Goal: Task Accomplishment & Management: Manage account settings

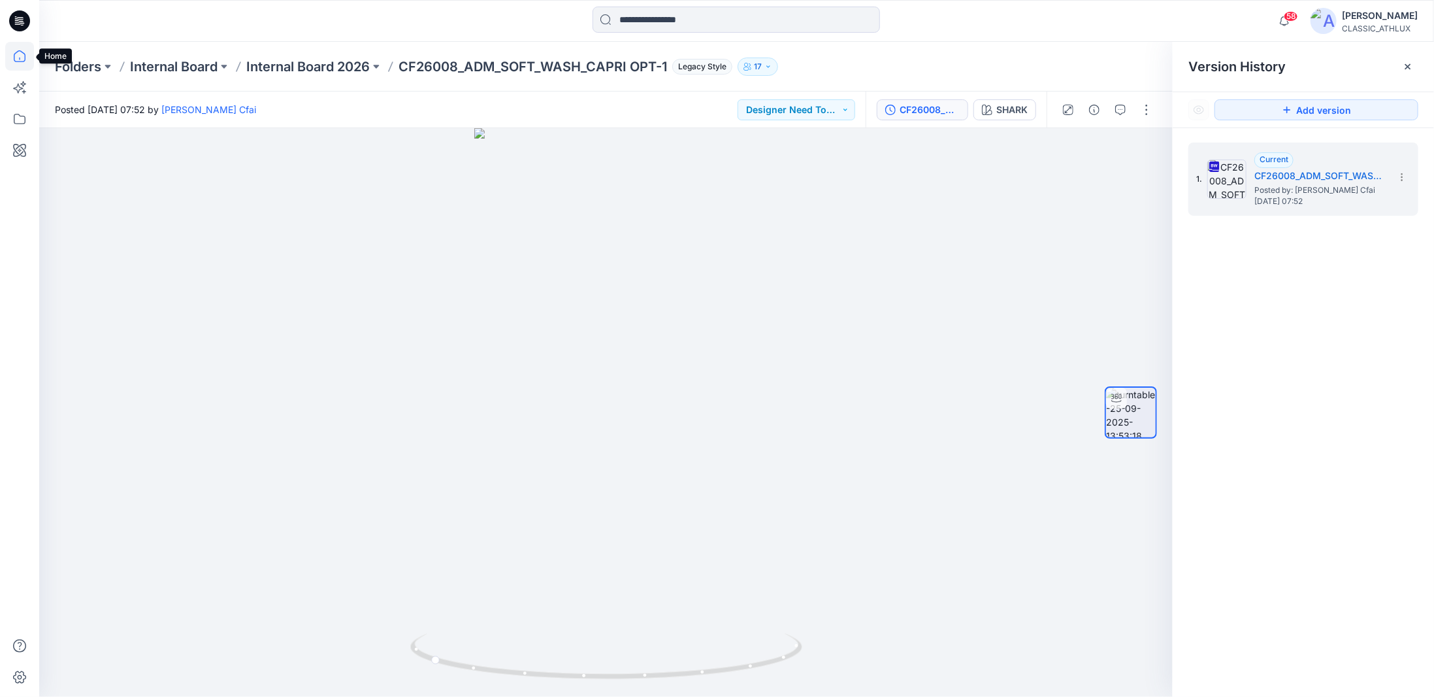
click at [23, 57] on icon at bounding box center [19, 56] width 29 height 29
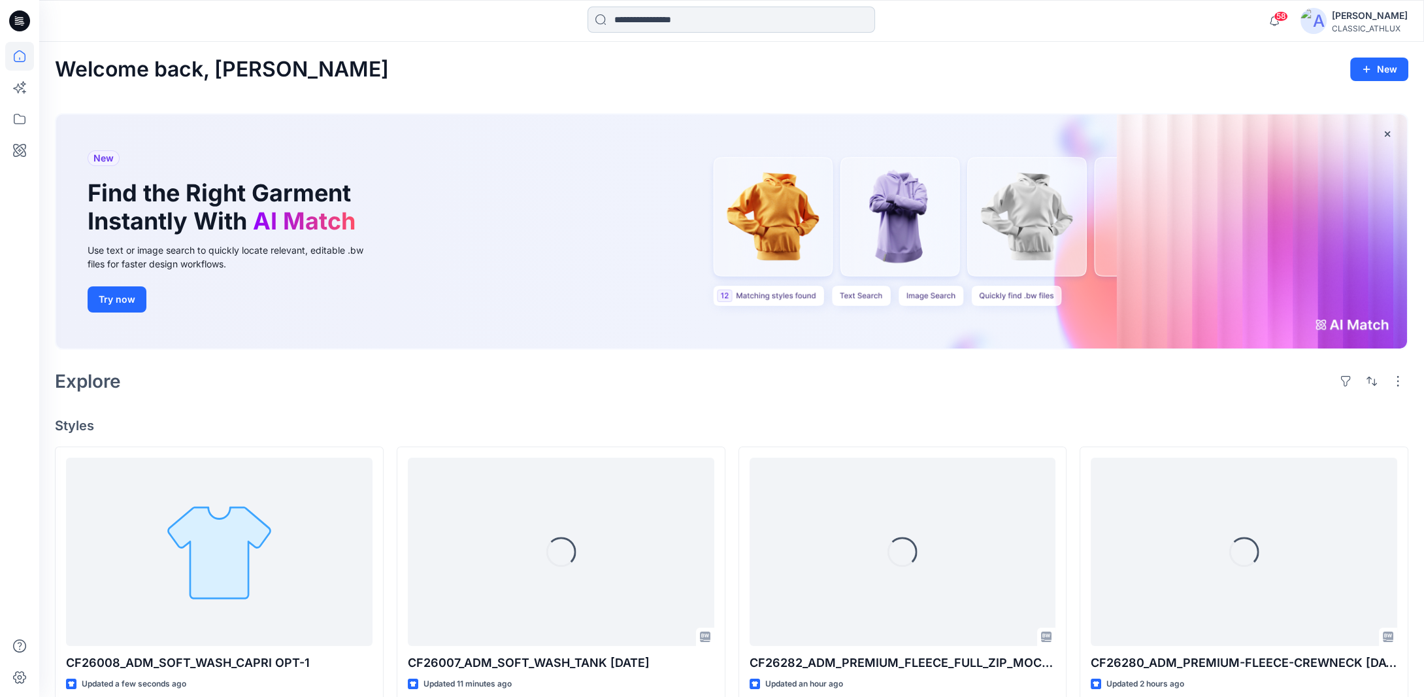
click at [659, 21] on input at bounding box center [731, 20] width 288 height 26
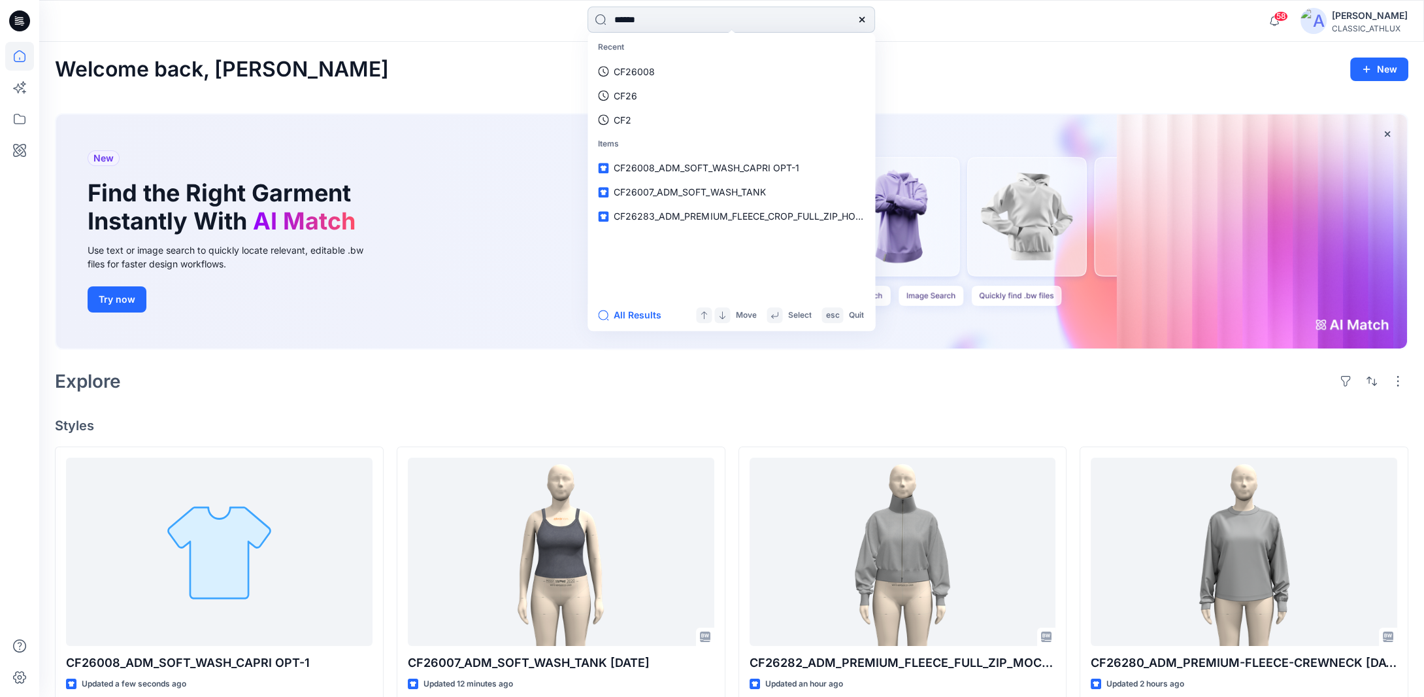
type input "*******"
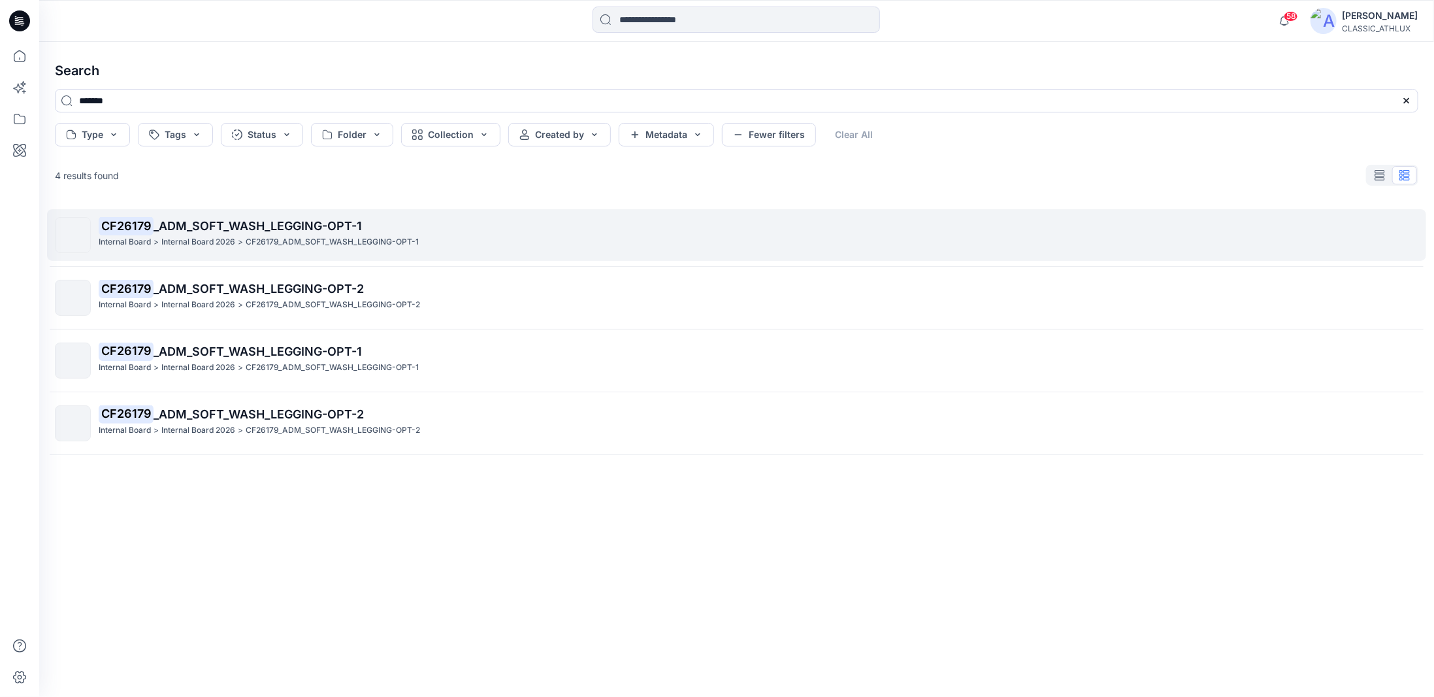
click at [309, 235] on p "CF26179 _ADM_SOFT_WASH_LEGGING-OPT-1" at bounding box center [758, 226] width 1319 height 18
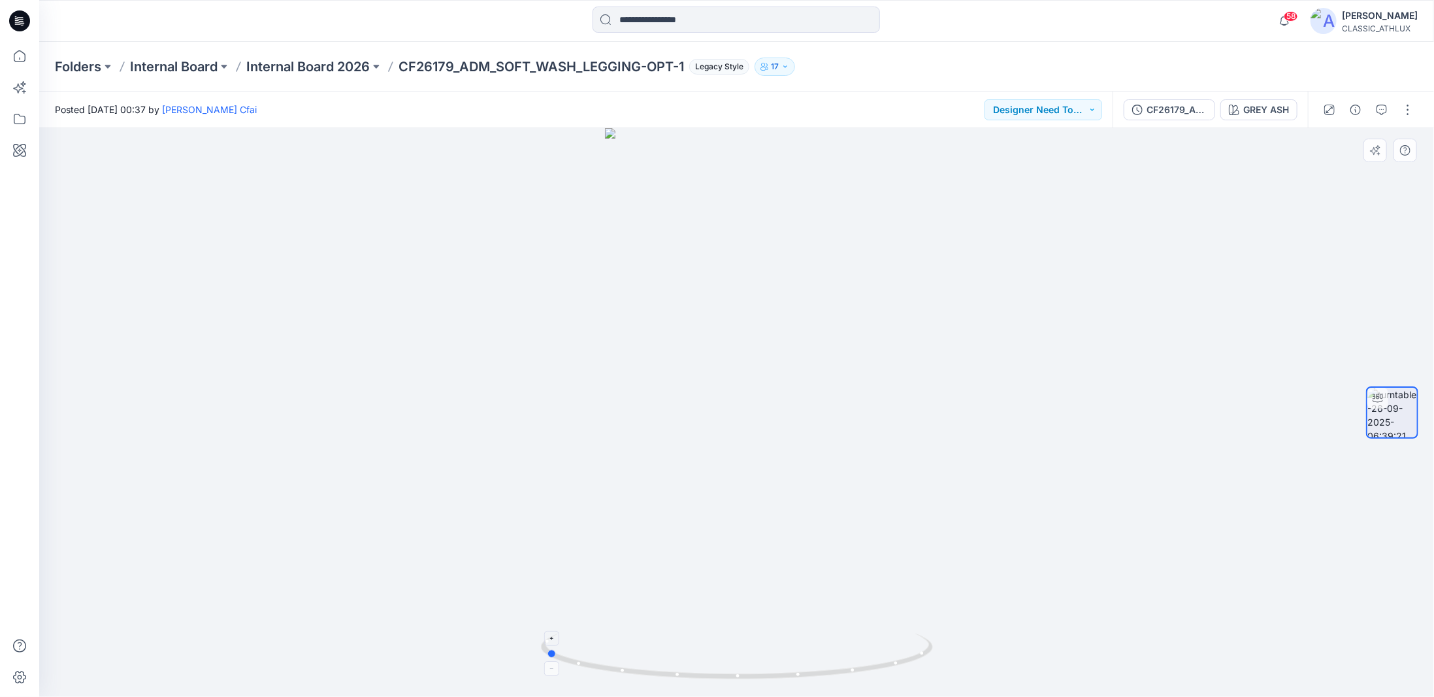
drag, startPoint x: 924, startPoint y: 655, endPoint x: 733, endPoint y: 663, distance: 191.7
click at [733, 663] on icon at bounding box center [738, 657] width 395 height 49
click at [1189, 110] on div "CF26179_ADM_SOFT_WASH_LEGGING-OPT-1" at bounding box center [1177, 110] width 60 height 14
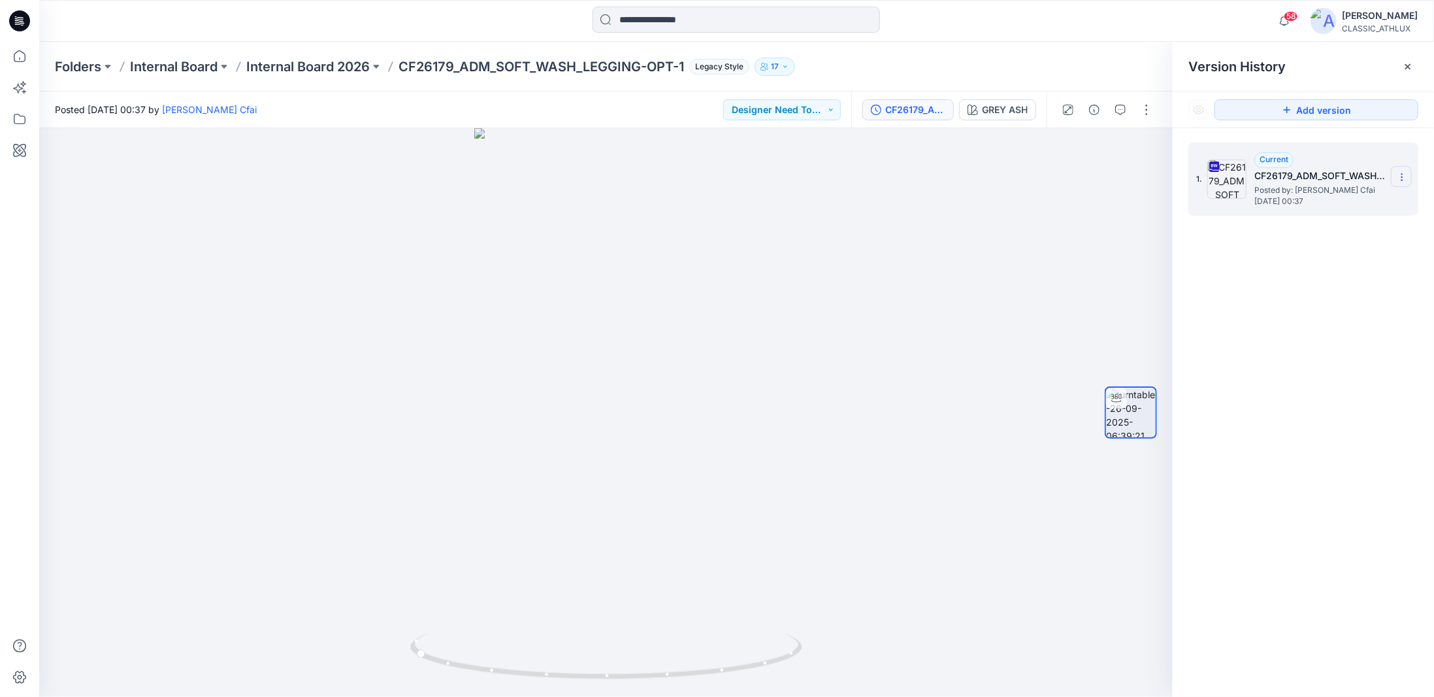
click at [1407, 181] on icon at bounding box center [1402, 177] width 10 height 10
click at [1318, 207] on span "Download Source BW File" at bounding box center [1337, 203] width 110 height 16
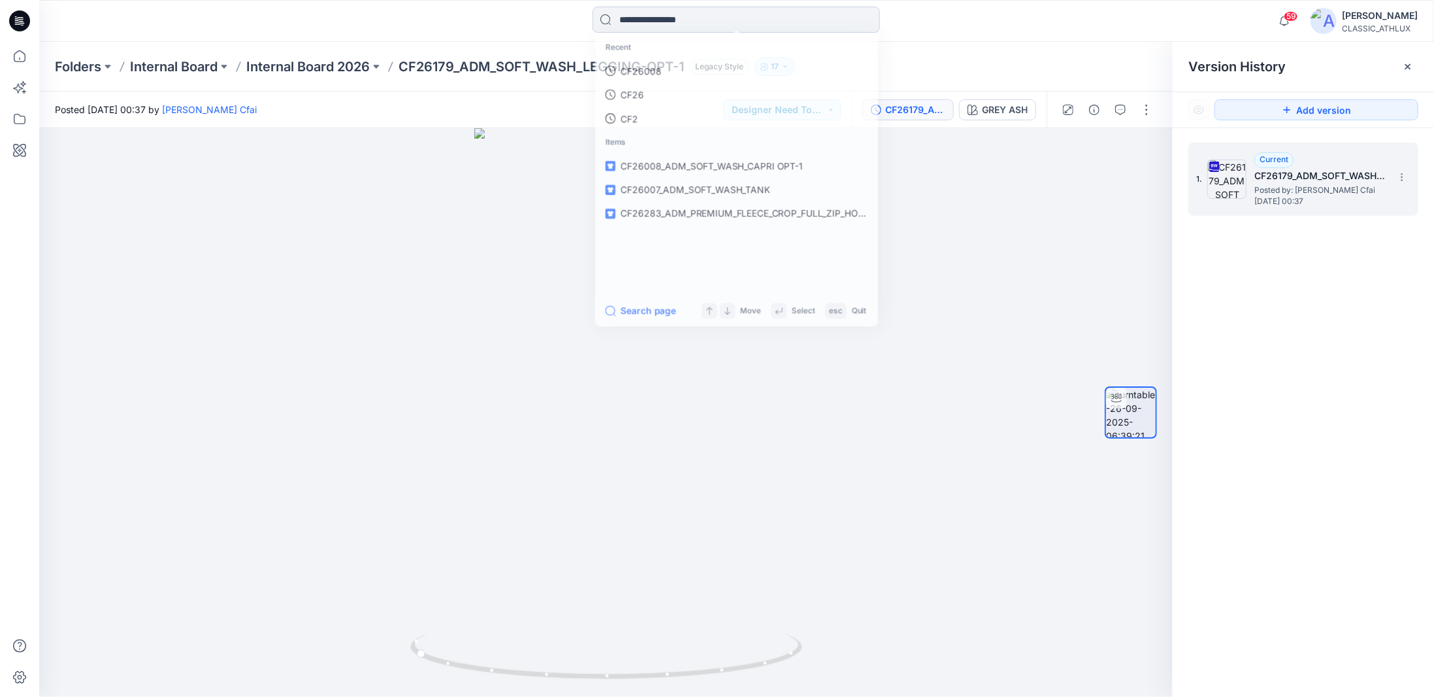
click at [640, 18] on input at bounding box center [737, 20] width 288 height 26
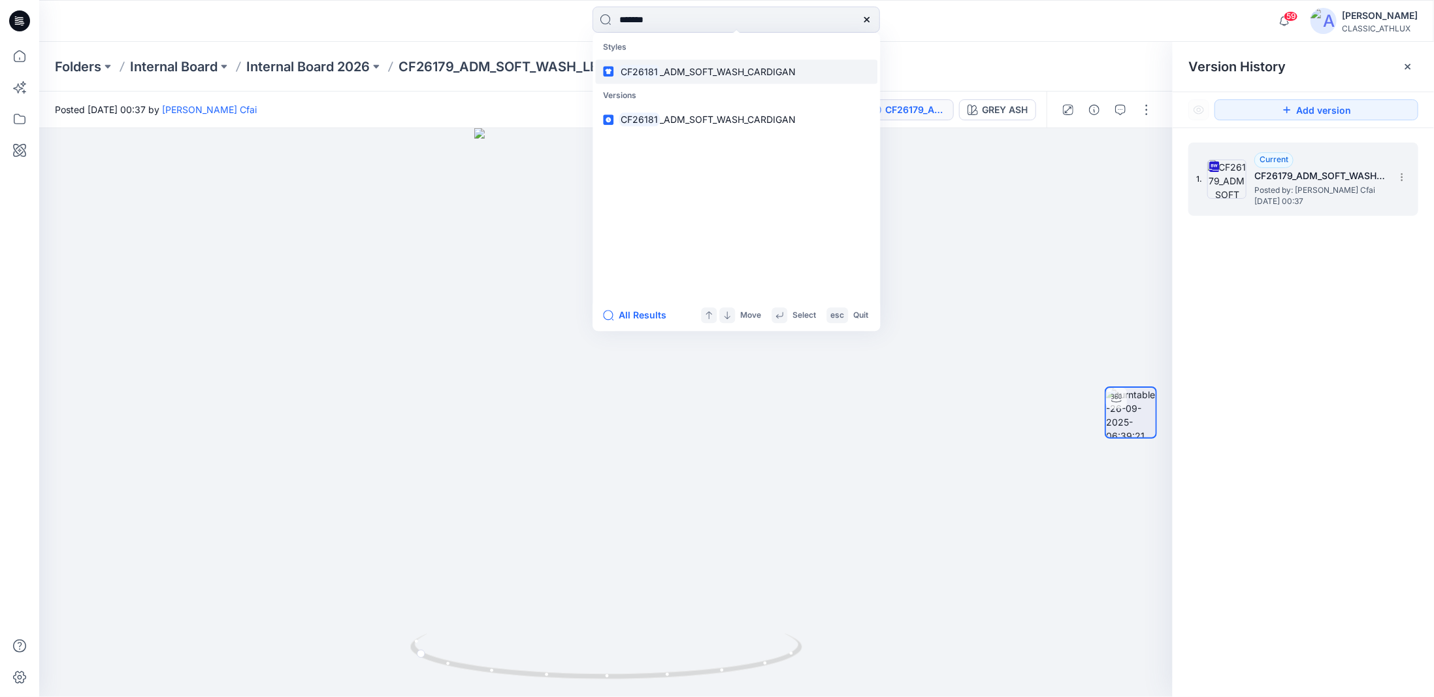
type input "*******"
click at [742, 74] on span "_ADM_SOFT_WASH_CARDIGAN" at bounding box center [728, 71] width 136 height 11
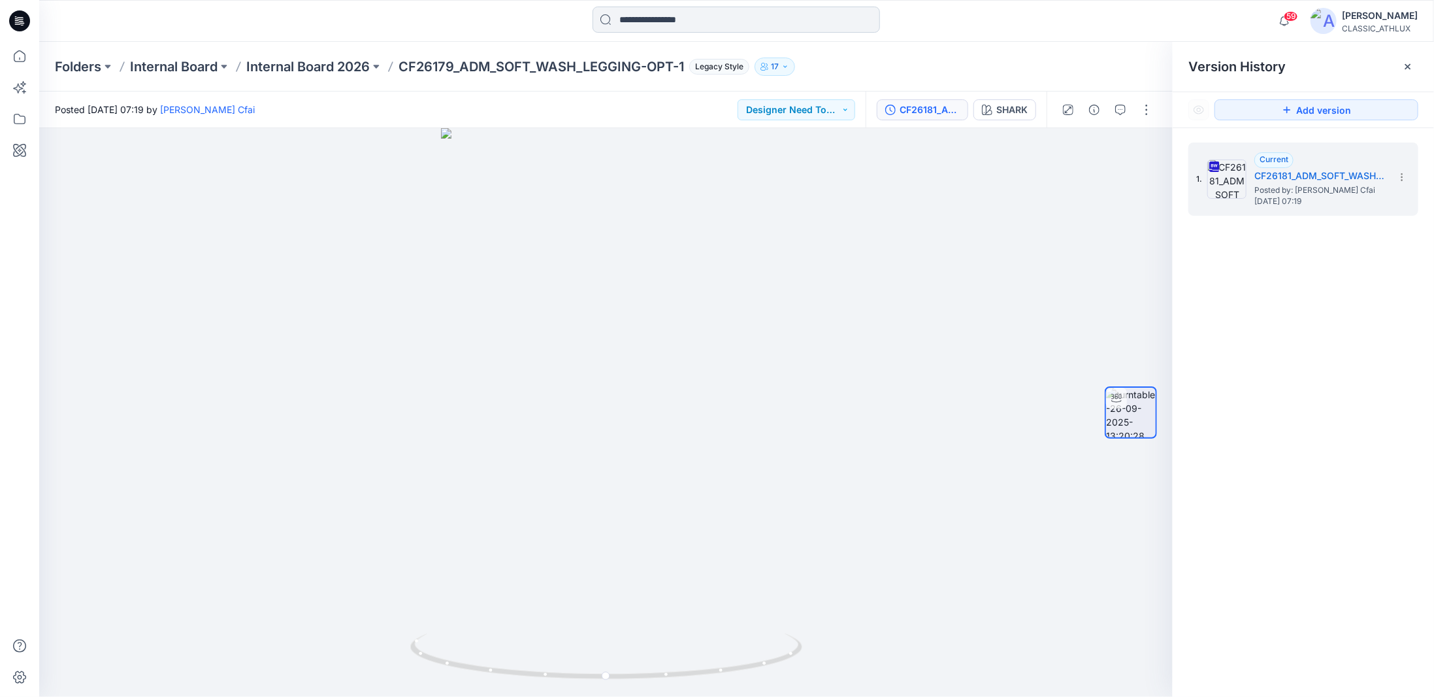
click at [630, 22] on input at bounding box center [737, 20] width 288 height 26
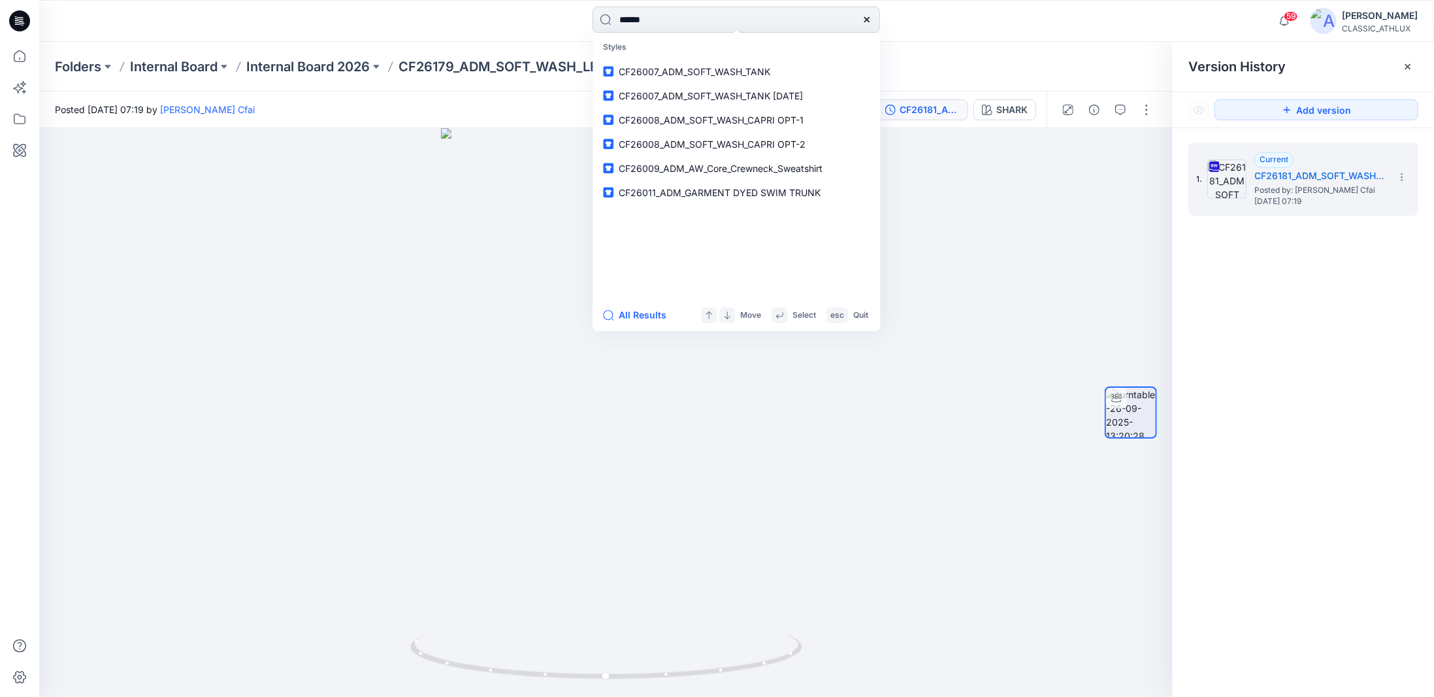
type input "*******"
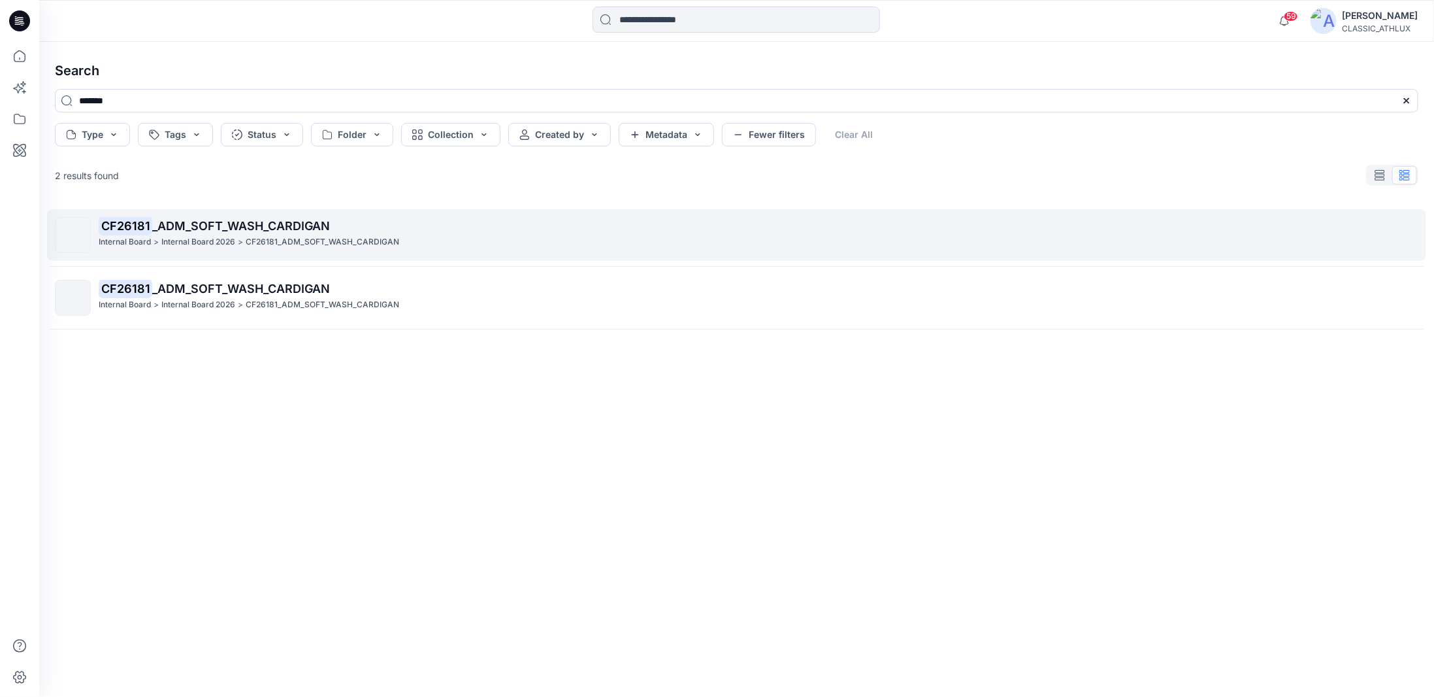
click at [353, 233] on p "CF26181 _ADM_SOFT_WASH_CARDIGAN" at bounding box center [758, 226] width 1319 height 18
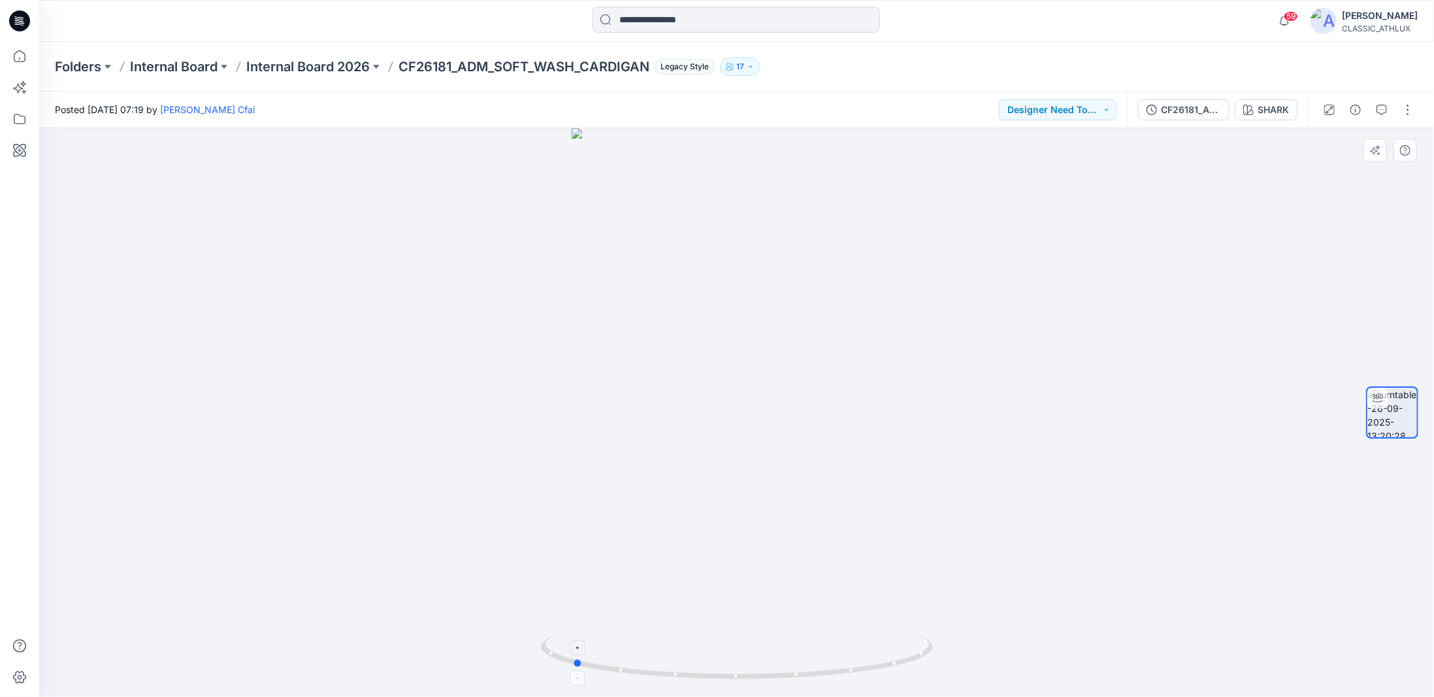
drag, startPoint x: 878, startPoint y: 669, endPoint x: 713, endPoint y: 660, distance: 164.9
click at [713, 660] on icon at bounding box center [738, 657] width 395 height 49
click at [1176, 112] on div "CF26181_ADM_SOFT_WASH_CARDIGAN" at bounding box center [1191, 110] width 60 height 14
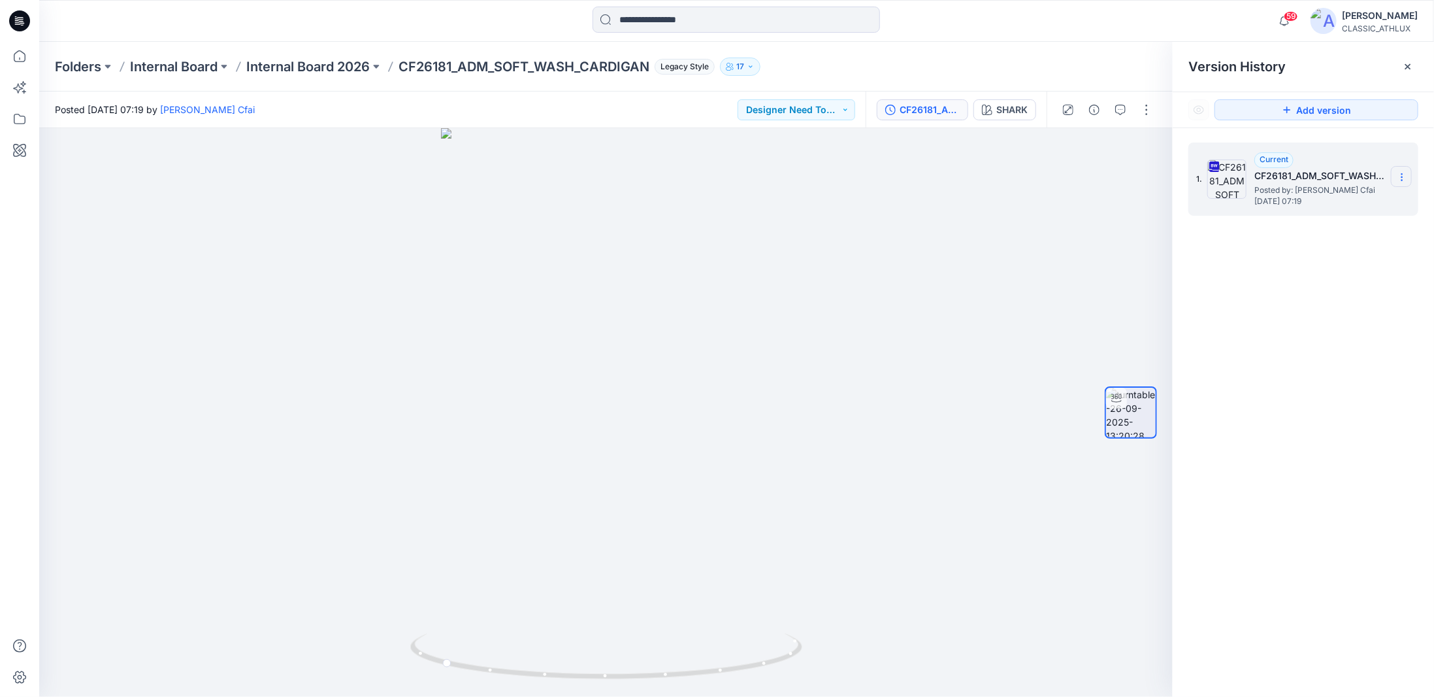
click at [1398, 178] on icon at bounding box center [1402, 177] width 10 height 10
click at [1320, 206] on span "Download Source BW File" at bounding box center [1337, 203] width 110 height 16
click at [16, 59] on icon at bounding box center [19, 56] width 29 height 29
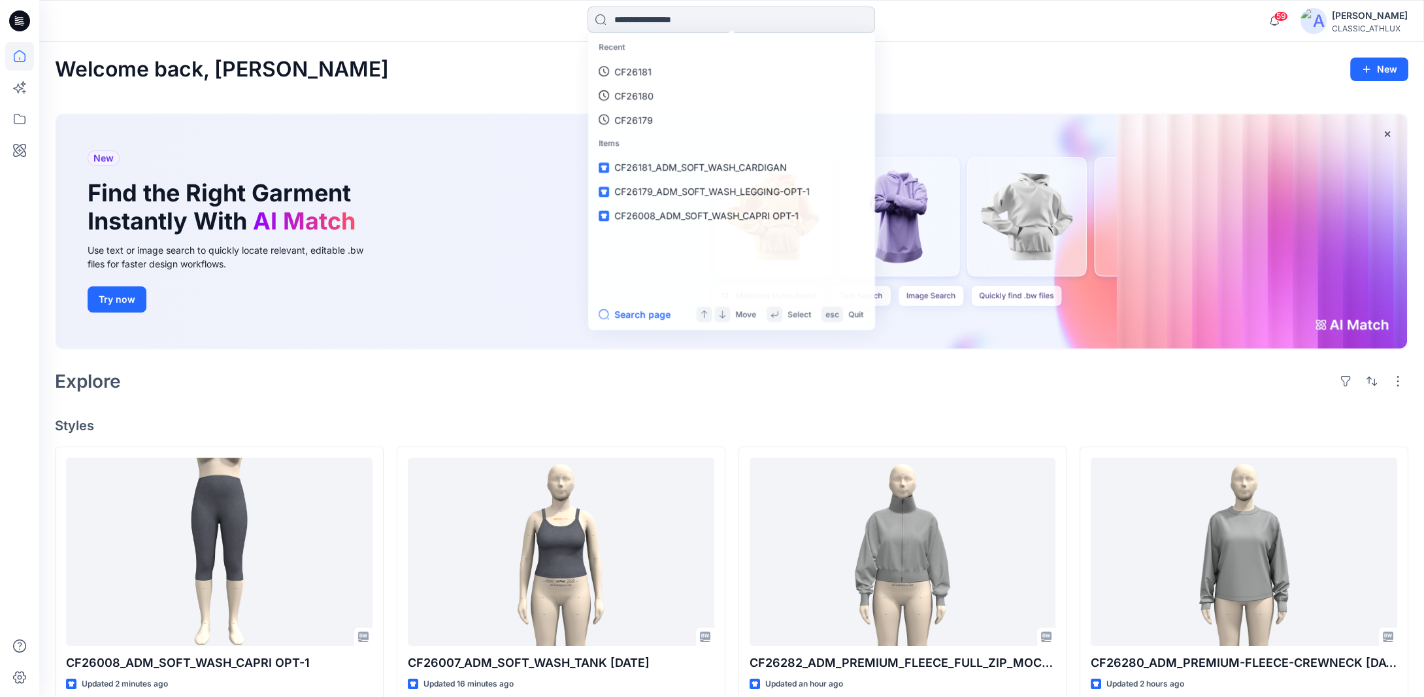
click at [655, 20] on input at bounding box center [731, 20] width 288 height 26
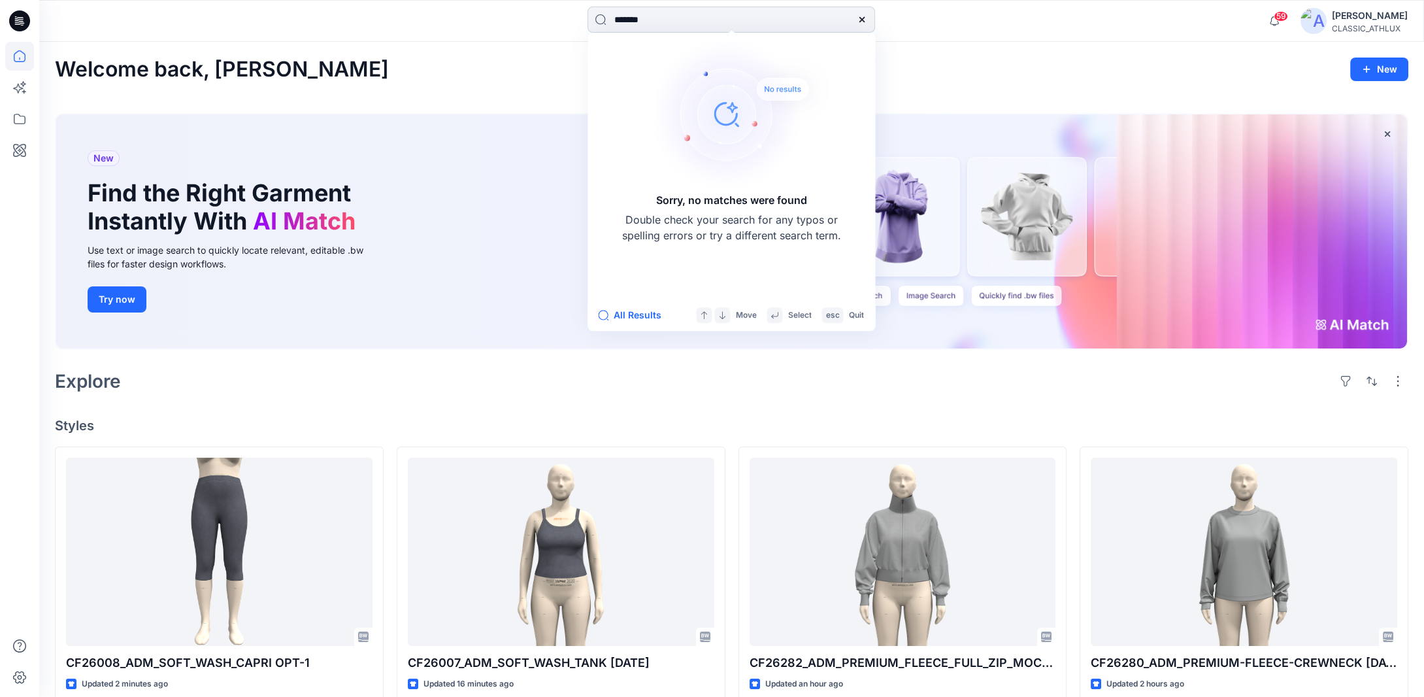
drag, startPoint x: 655, startPoint y: 18, endPoint x: 638, endPoint y: 21, distance: 16.7
click at [638, 21] on input "*******" at bounding box center [731, 20] width 288 height 26
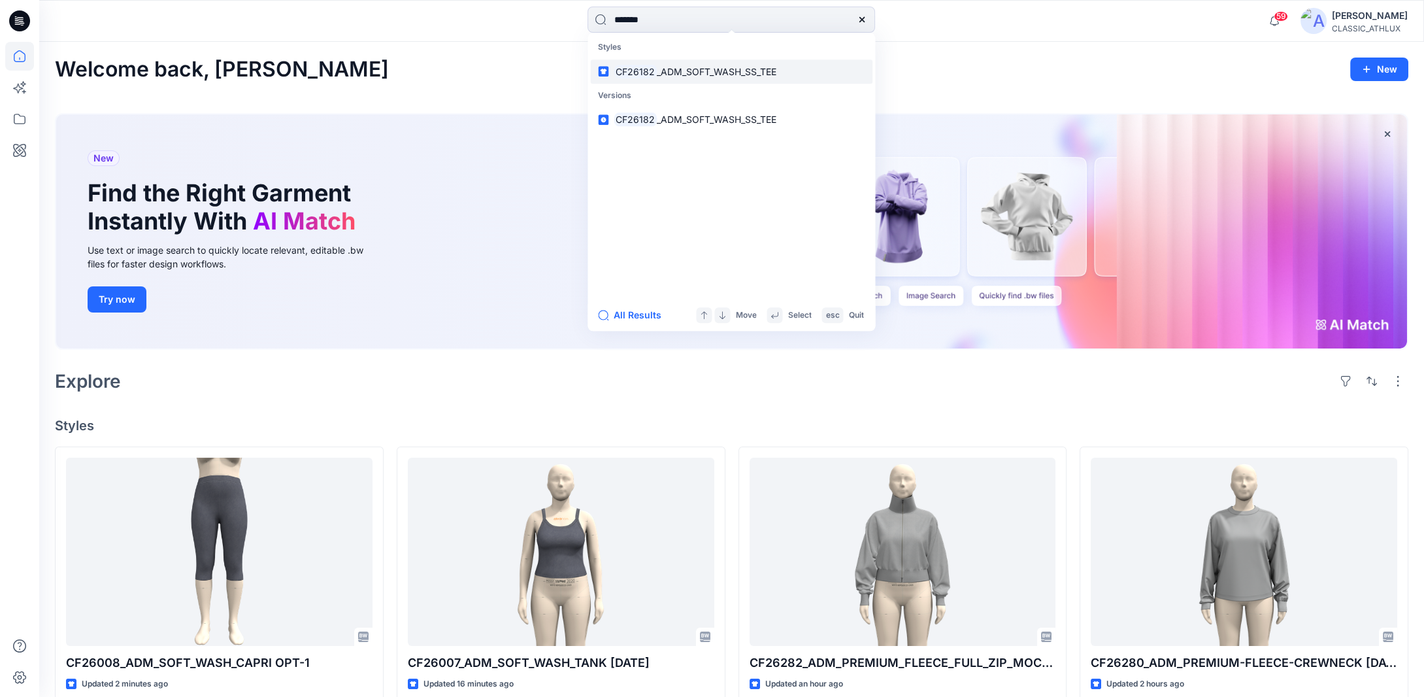
type input "*******"
click at [744, 78] on link "CF26182 _ADM_SOFT_WASH_SS_TEE" at bounding box center [731, 71] width 282 height 24
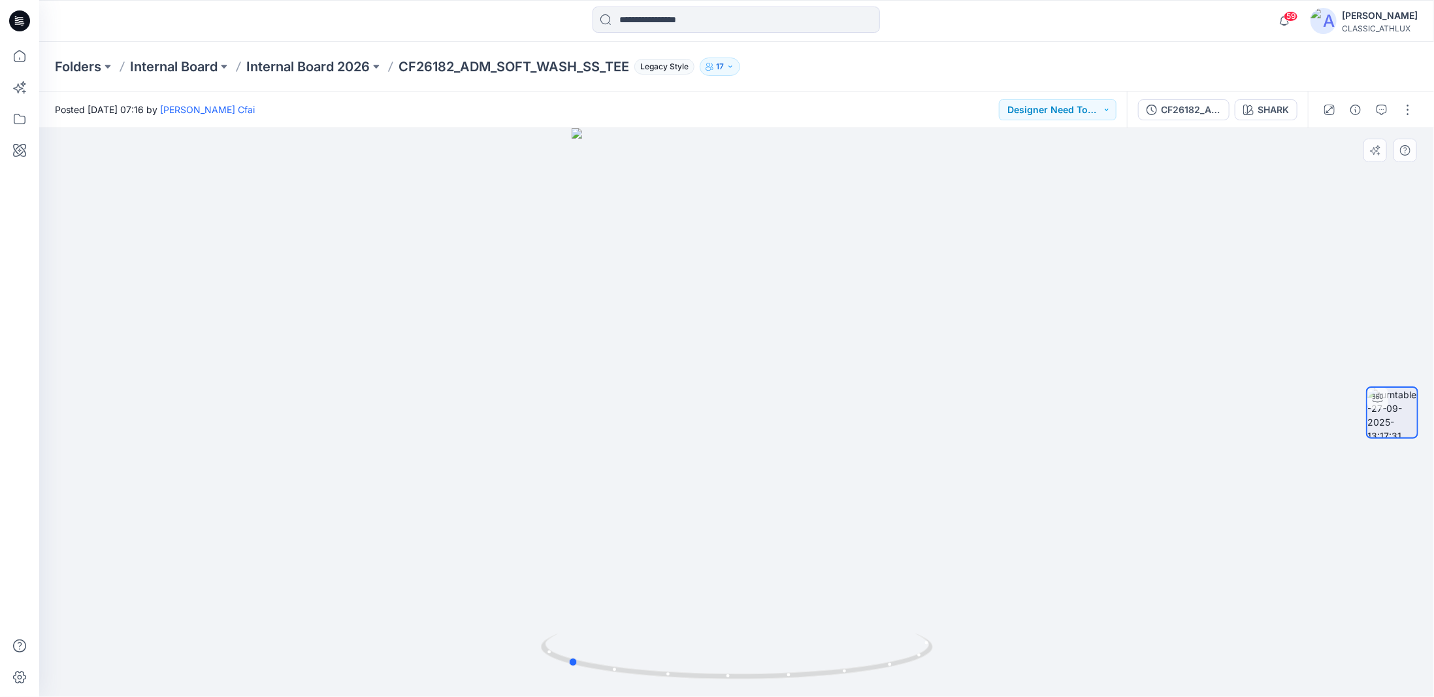
drag, startPoint x: 829, startPoint y: 676, endPoint x: 650, endPoint y: 625, distance: 186.8
click at [659, 642] on icon at bounding box center [738, 657] width 395 height 49
click at [1174, 107] on div "CF26182_ADM_SOFT_WASH_SS_TEE" at bounding box center [1191, 110] width 60 height 14
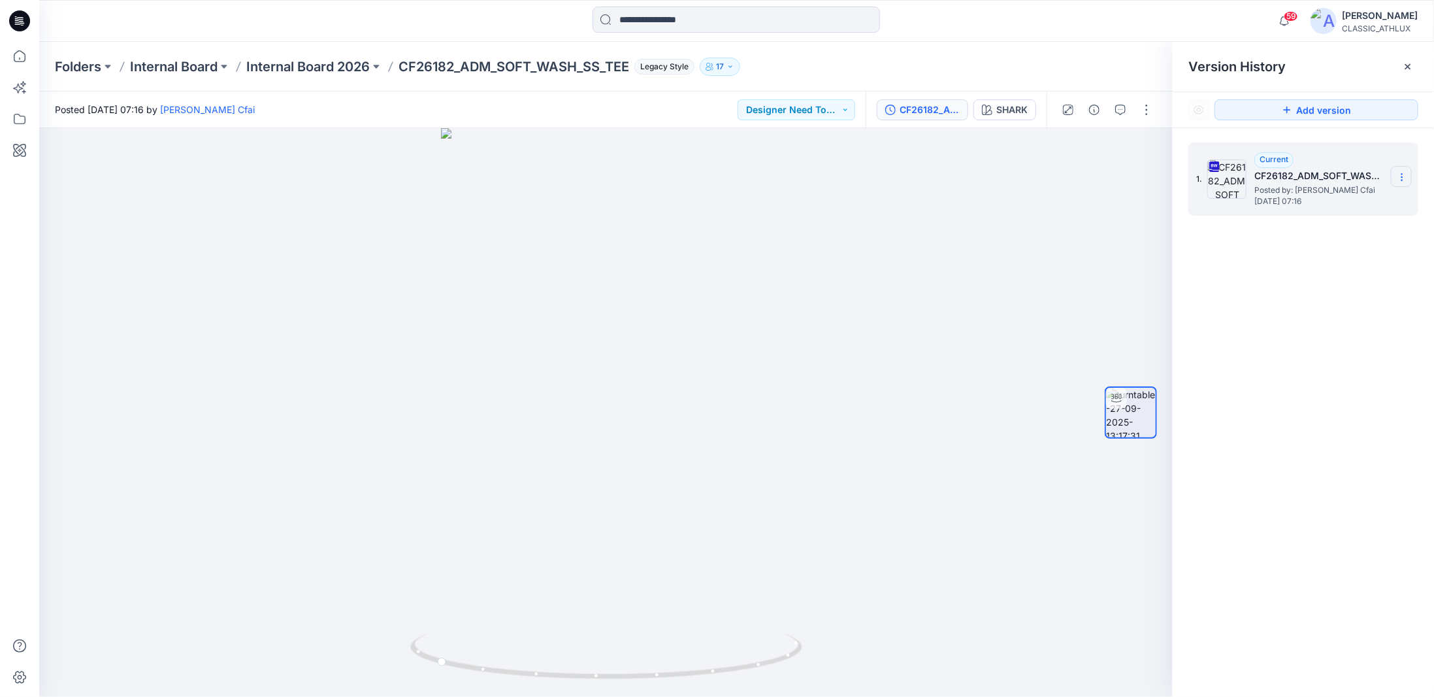
click at [1397, 178] on section at bounding box center [1401, 176] width 21 height 21
click at [1306, 208] on span "Download Source BW File" at bounding box center [1337, 203] width 110 height 16
click at [293, 63] on p "Internal Board 2026" at bounding box center [308, 67] width 124 height 18
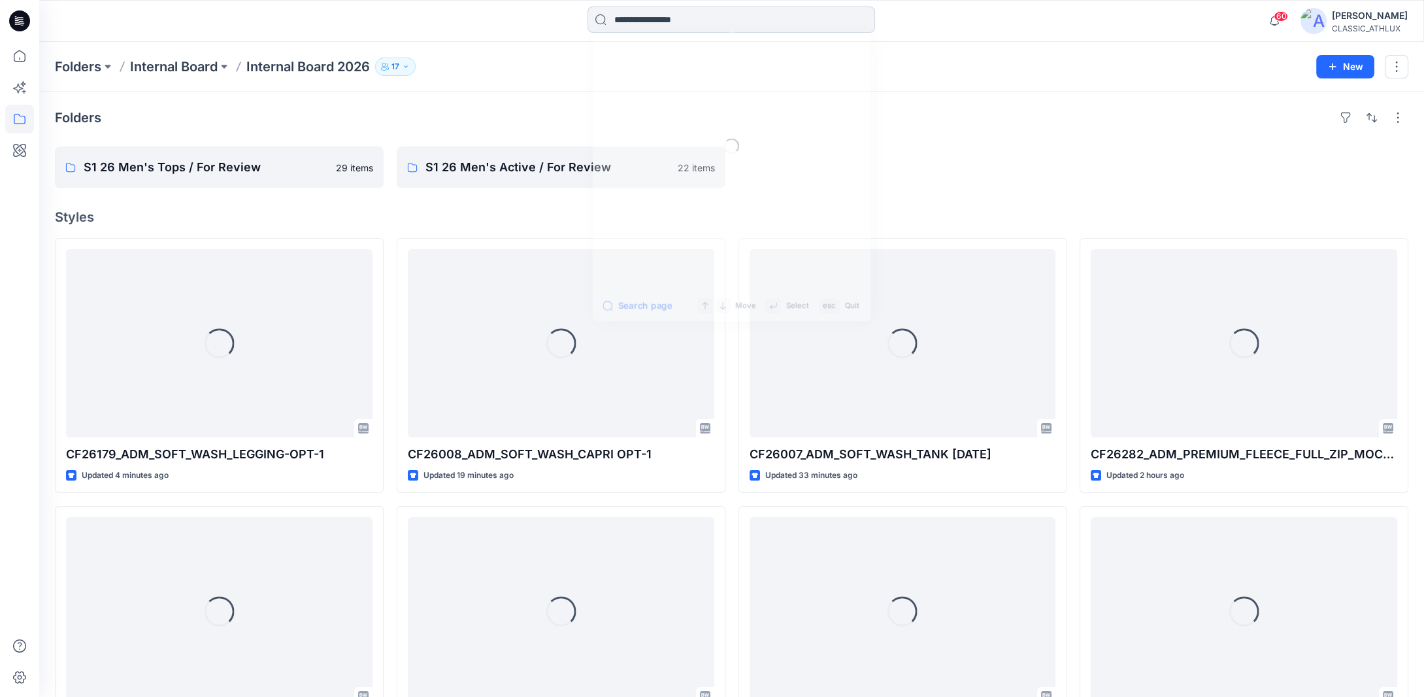
click at [652, 20] on input at bounding box center [731, 20] width 288 height 26
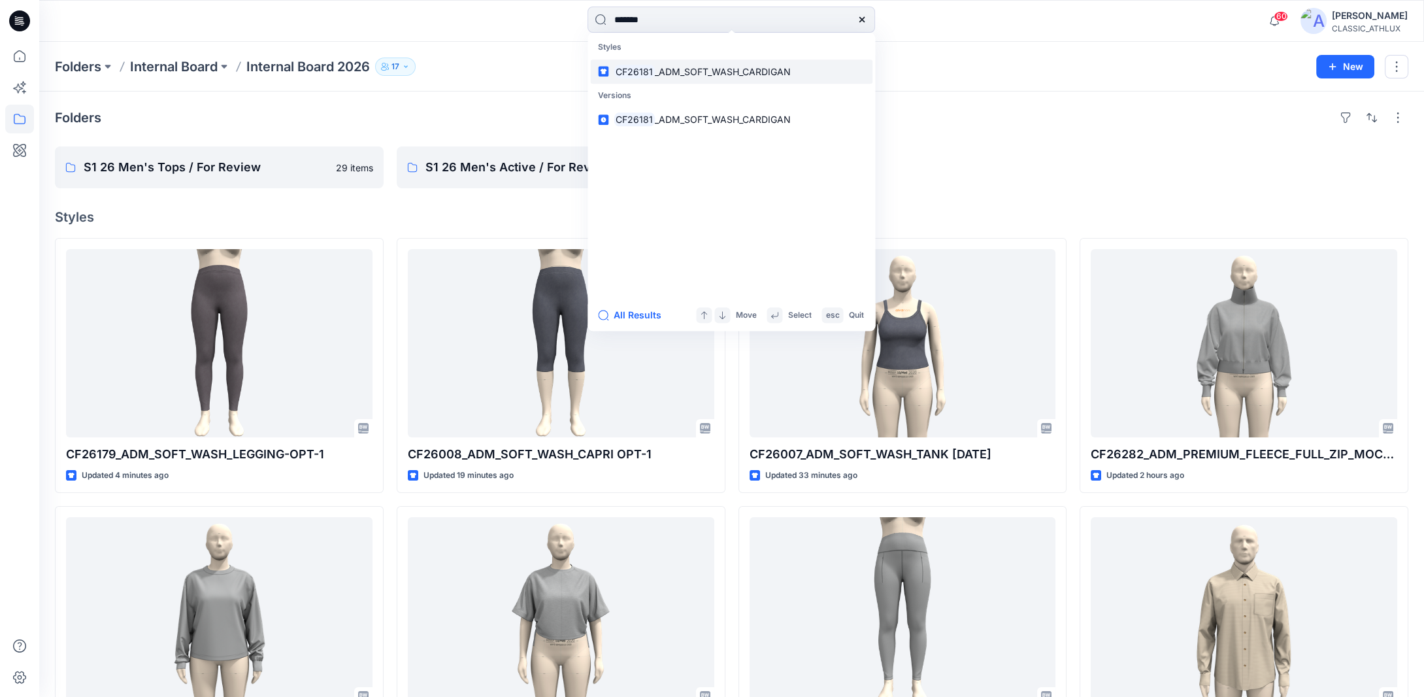
type input "*******"
click at [691, 73] on span "_ADM_SOFT_WASH_CARDIGAN" at bounding box center [723, 71] width 136 height 11
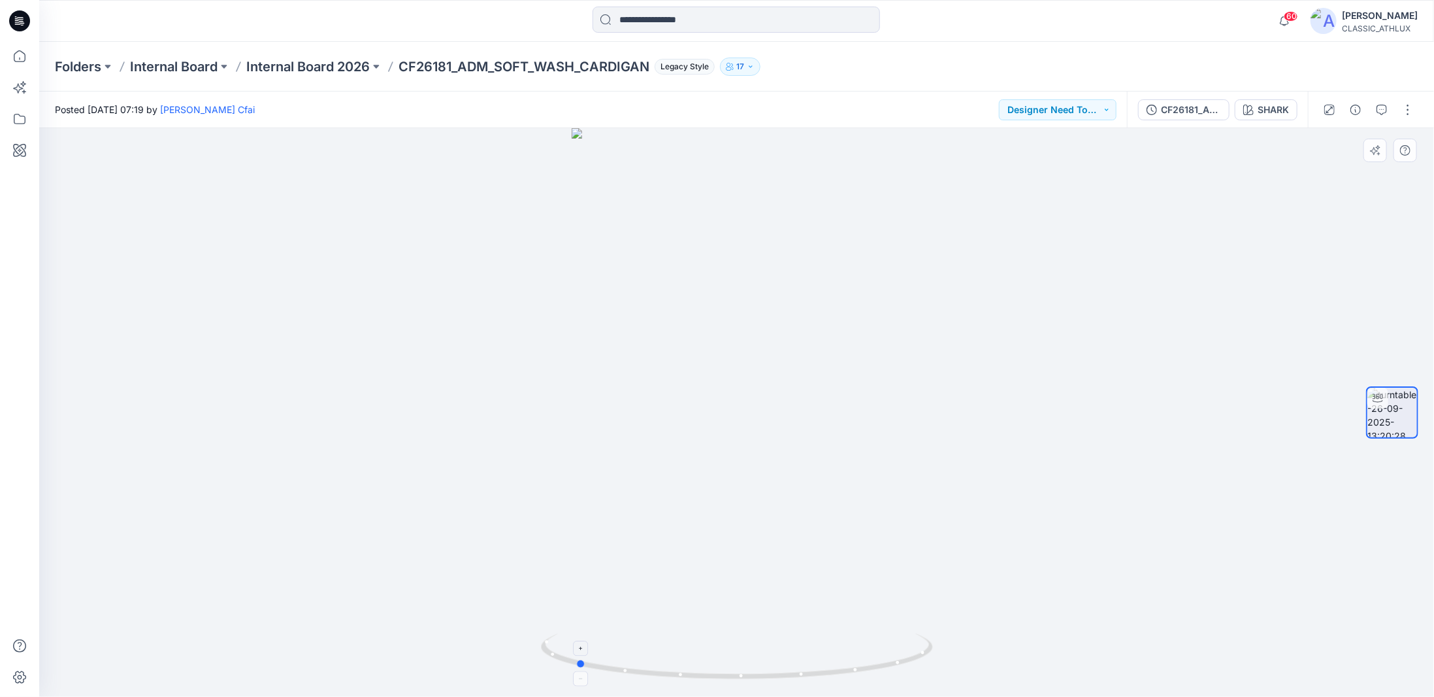
drag, startPoint x: 930, startPoint y: 654, endPoint x: 769, endPoint y: 645, distance: 161.7
click at [769, 645] on icon at bounding box center [738, 657] width 395 height 49
click at [1111, 112] on button "Designer Need To Review" at bounding box center [1058, 109] width 118 height 21
click at [1039, 201] on p "Rejected" at bounding box center [1048, 199] width 38 height 17
click at [1112, 113] on button "Rejected" at bounding box center [1084, 109] width 65 height 21
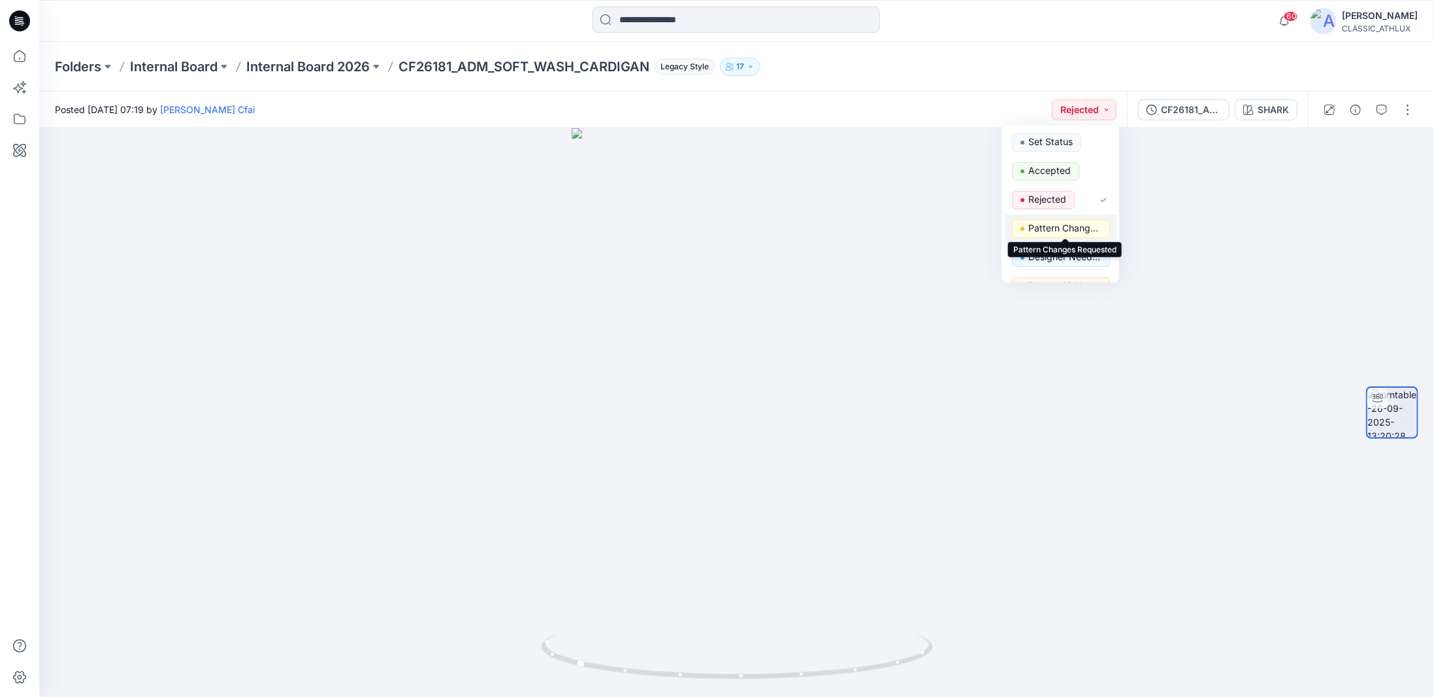
click at [1079, 231] on p "Pattern Changes Requested" at bounding box center [1065, 228] width 73 height 17
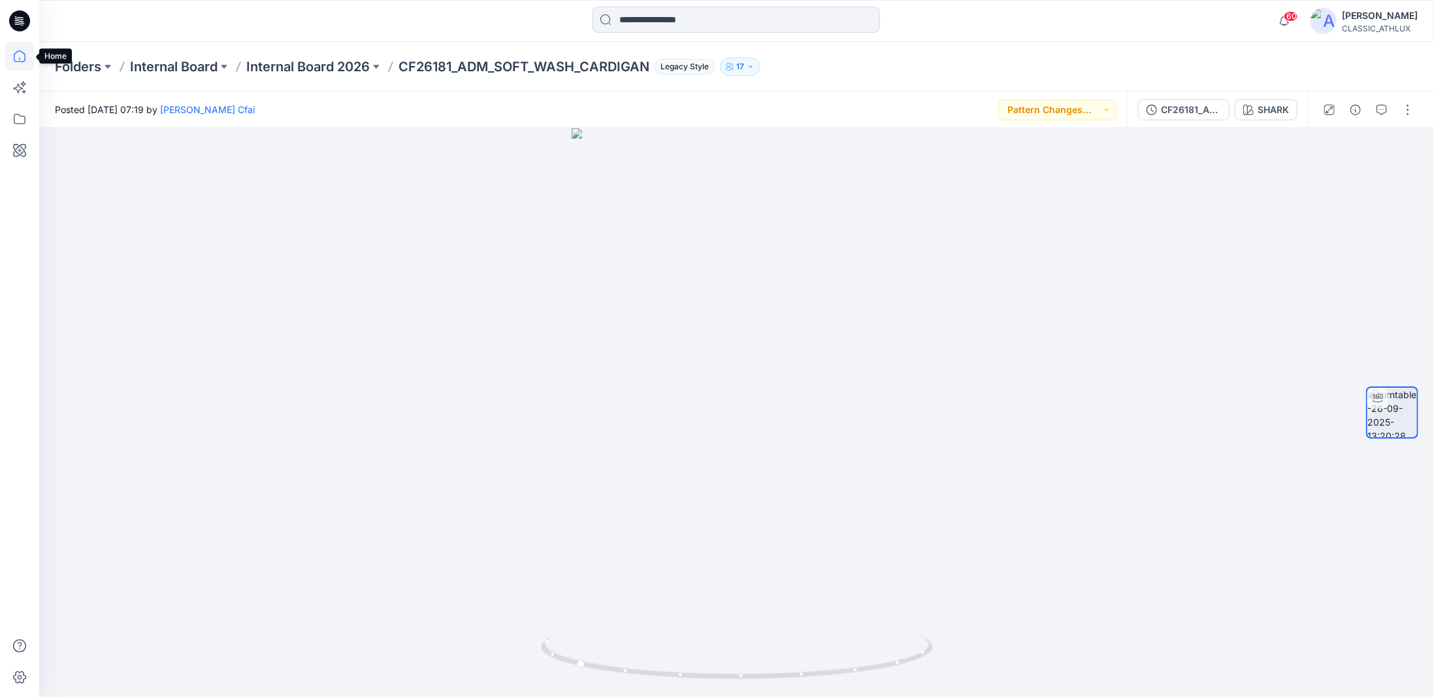
click at [16, 58] on icon at bounding box center [19, 56] width 29 height 29
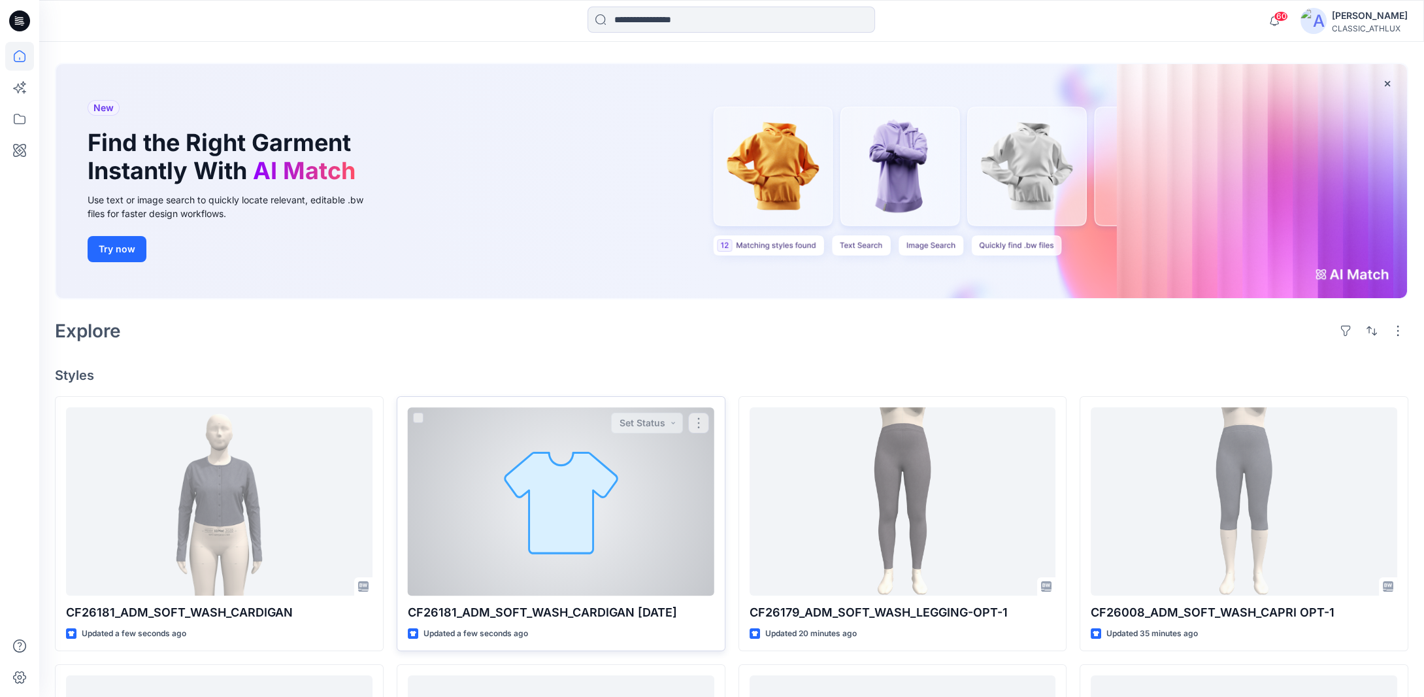
scroll to position [131, 0]
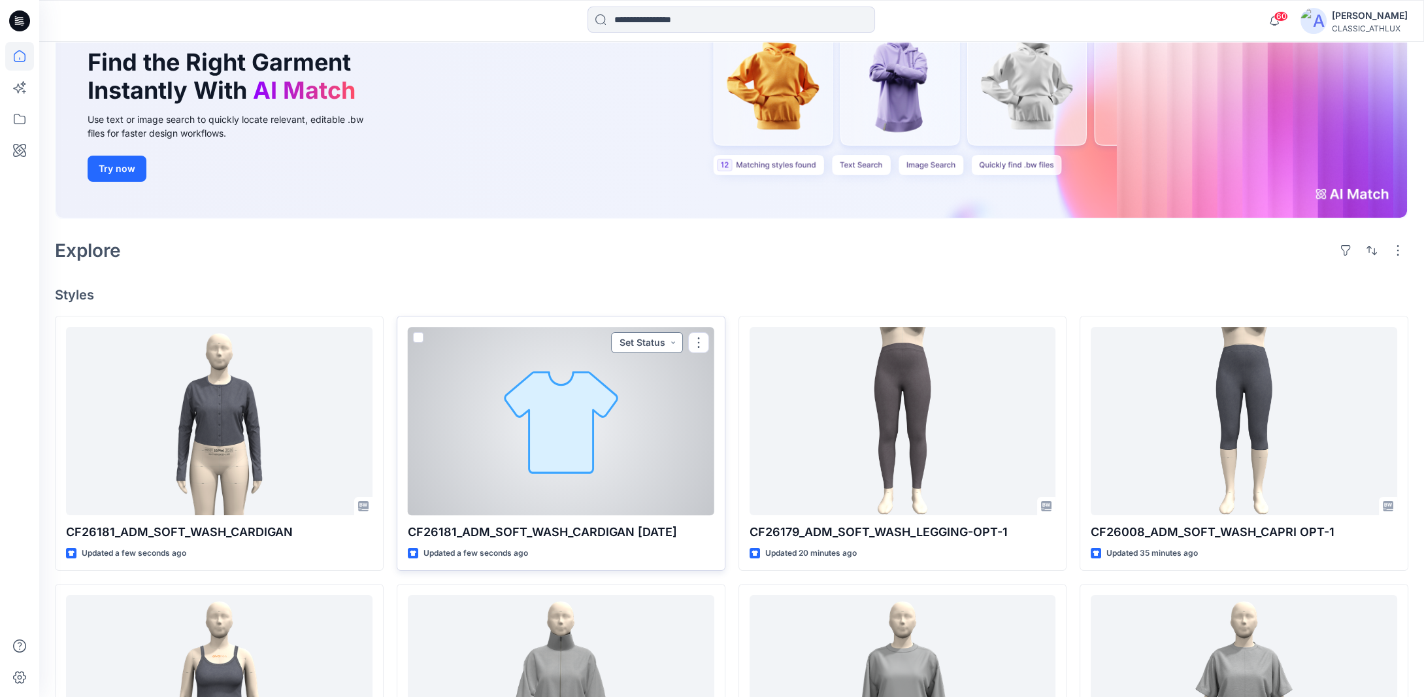
click at [675, 344] on button "Set Status" at bounding box center [647, 342] width 72 height 21
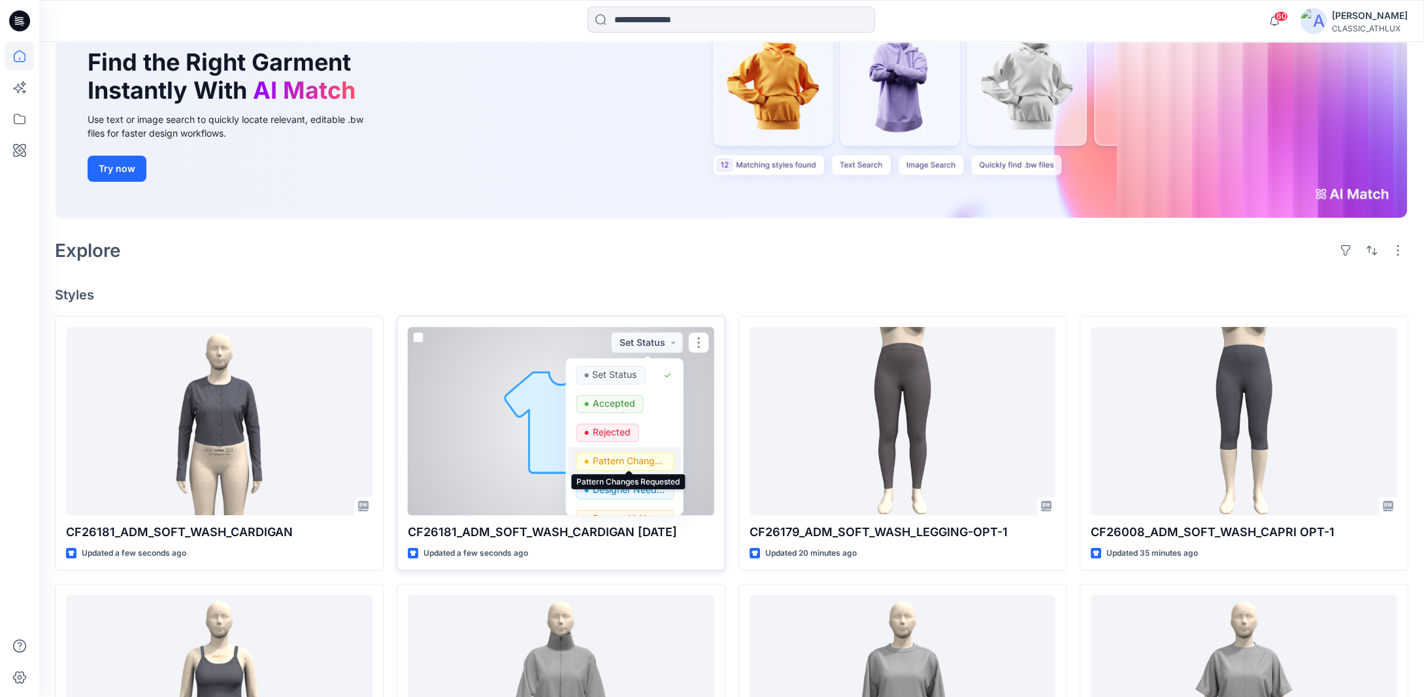
click at [634, 457] on p "Pattern Changes Requested" at bounding box center [628, 460] width 73 height 17
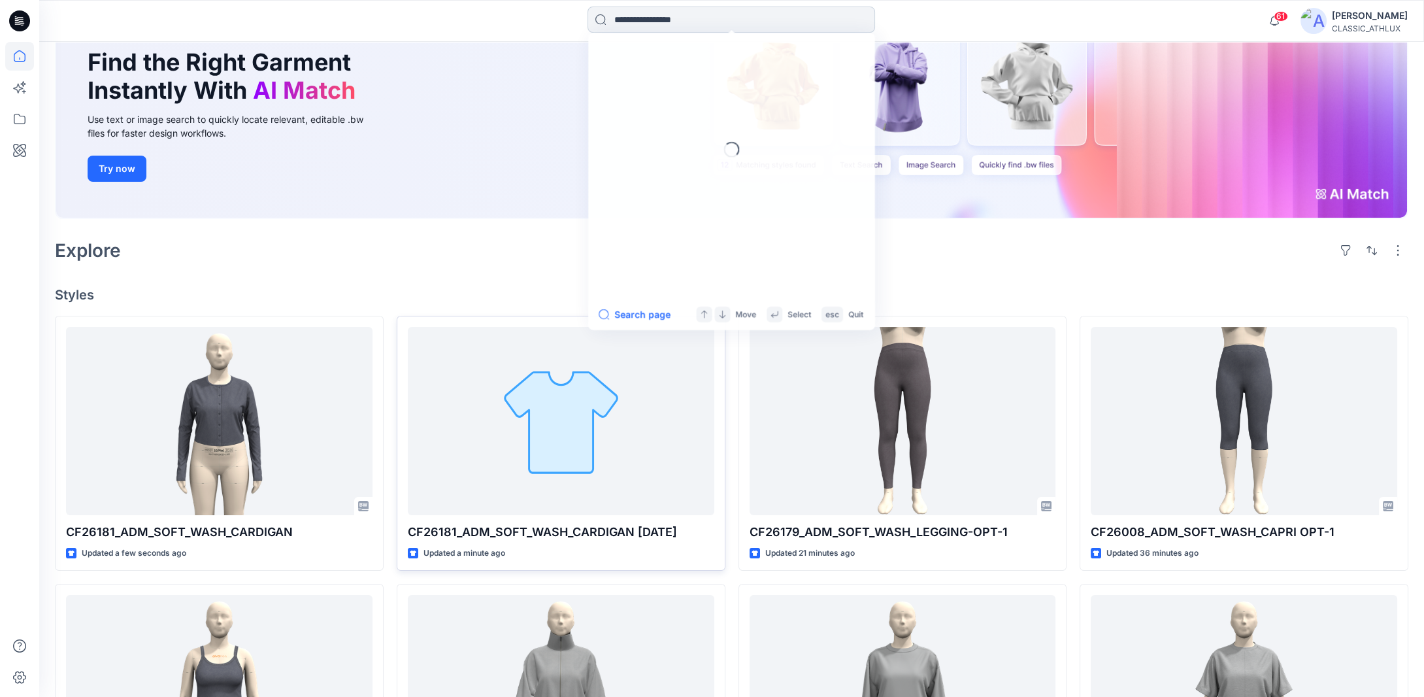
click at [668, 18] on input at bounding box center [731, 20] width 288 height 26
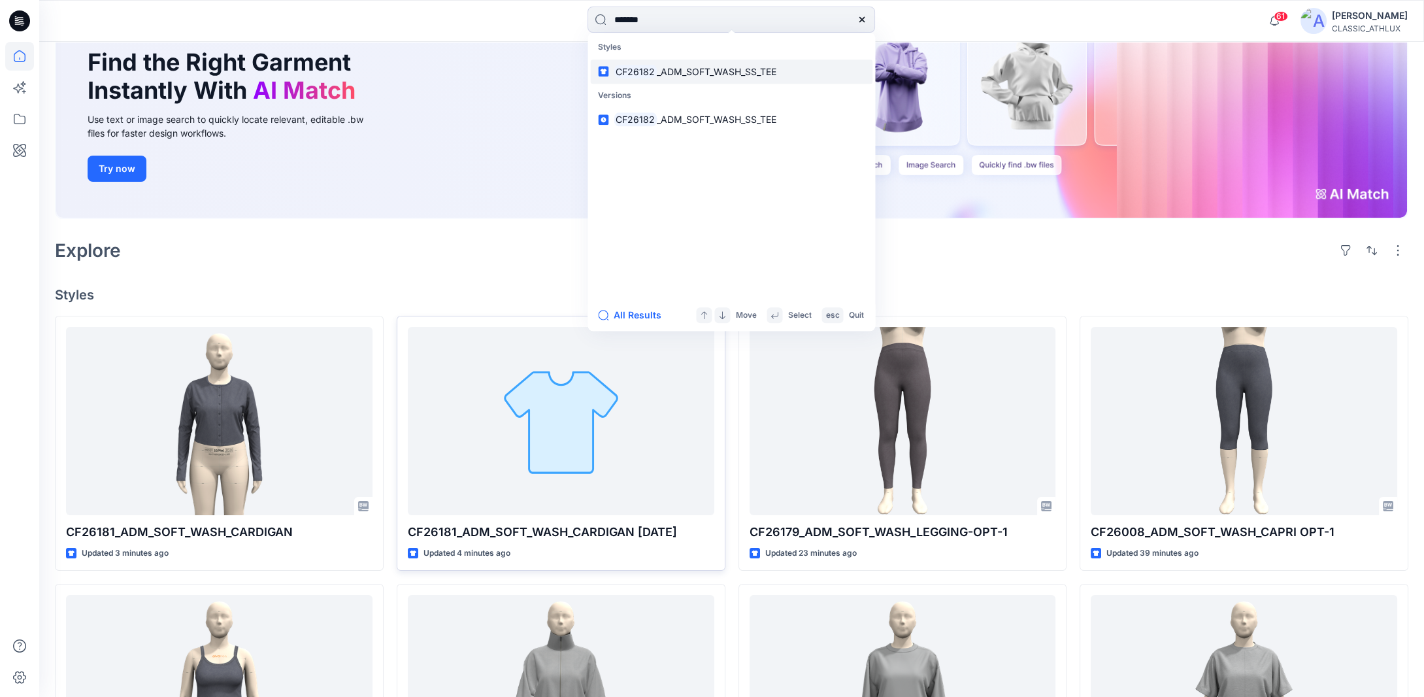
type input "*******"
click at [674, 71] on span "_ADM_SOFT_WASH_SS_TEE" at bounding box center [717, 71] width 120 height 11
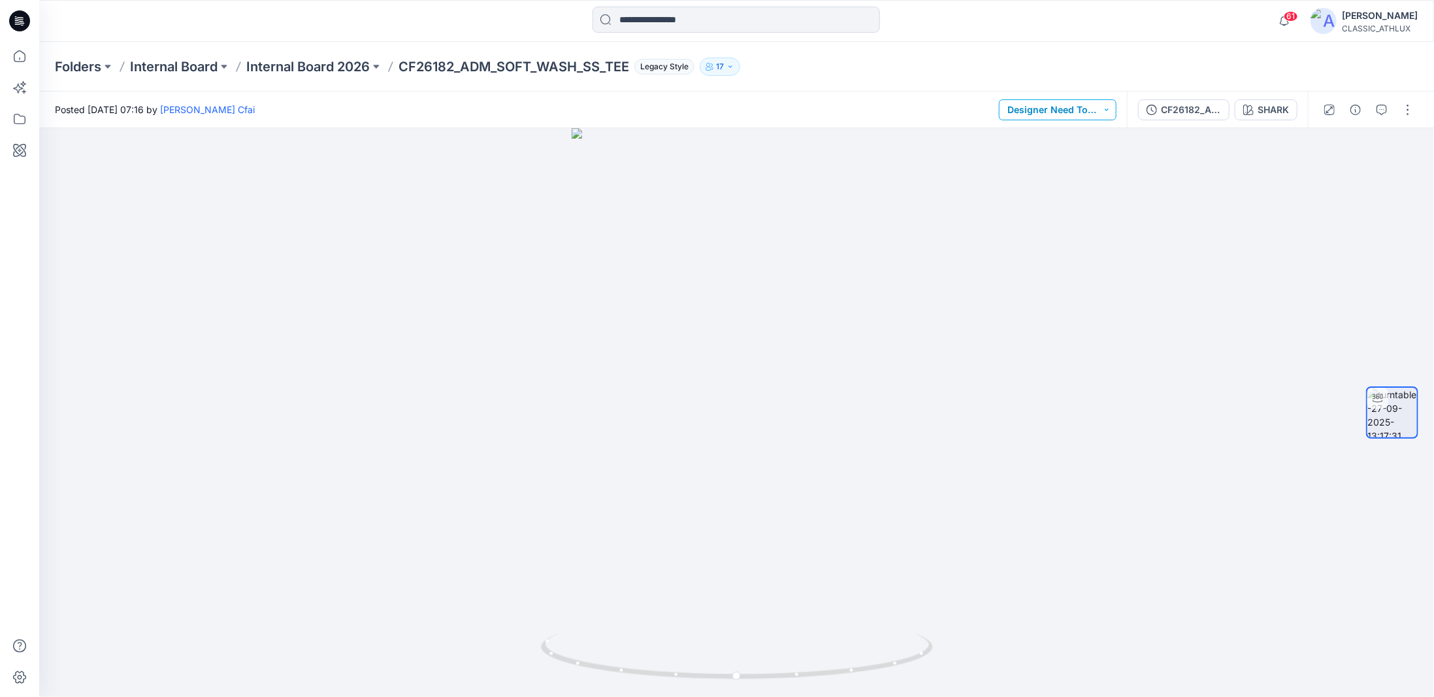
click at [1112, 110] on button "Designer Need To Review" at bounding box center [1058, 109] width 118 height 21
click at [1044, 229] on p "Pattern Changes Requested" at bounding box center [1065, 228] width 73 height 17
drag, startPoint x: 834, startPoint y: 674, endPoint x: 838, endPoint y: 657, distance: 18.1
click at [838, 657] on icon at bounding box center [738, 657] width 395 height 49
click at [1421, 175] on div at bounding box center [736, 412] width 1395 height 569
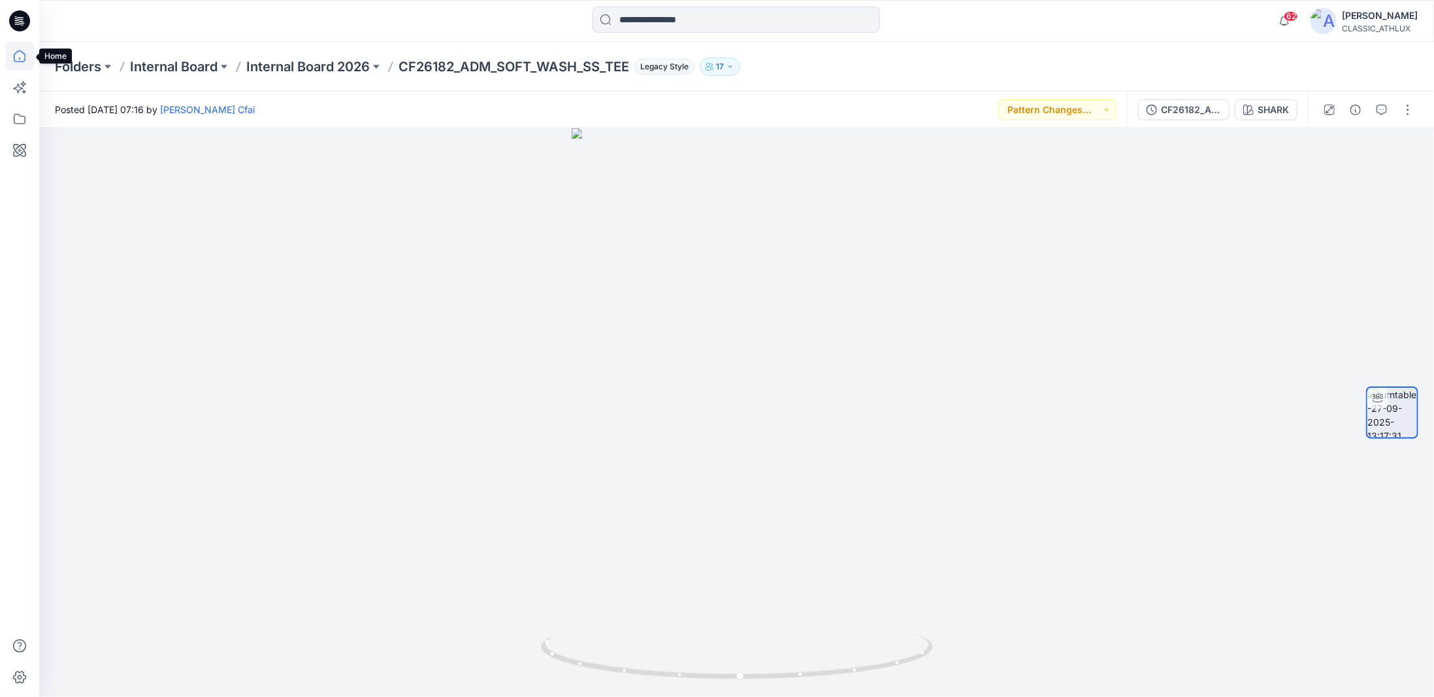
click at [15, 52] on icon at bounding box center [20, 56] width 12 height 12
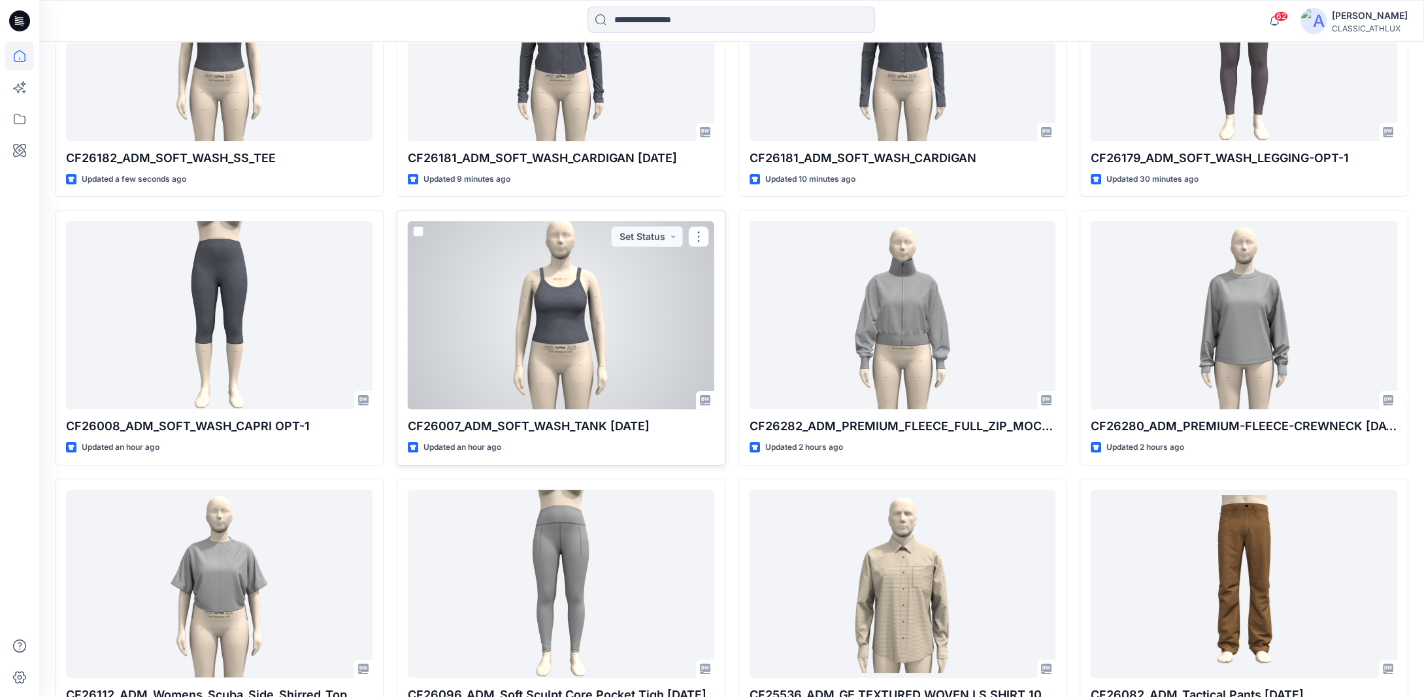
scroll to position [523, 0]
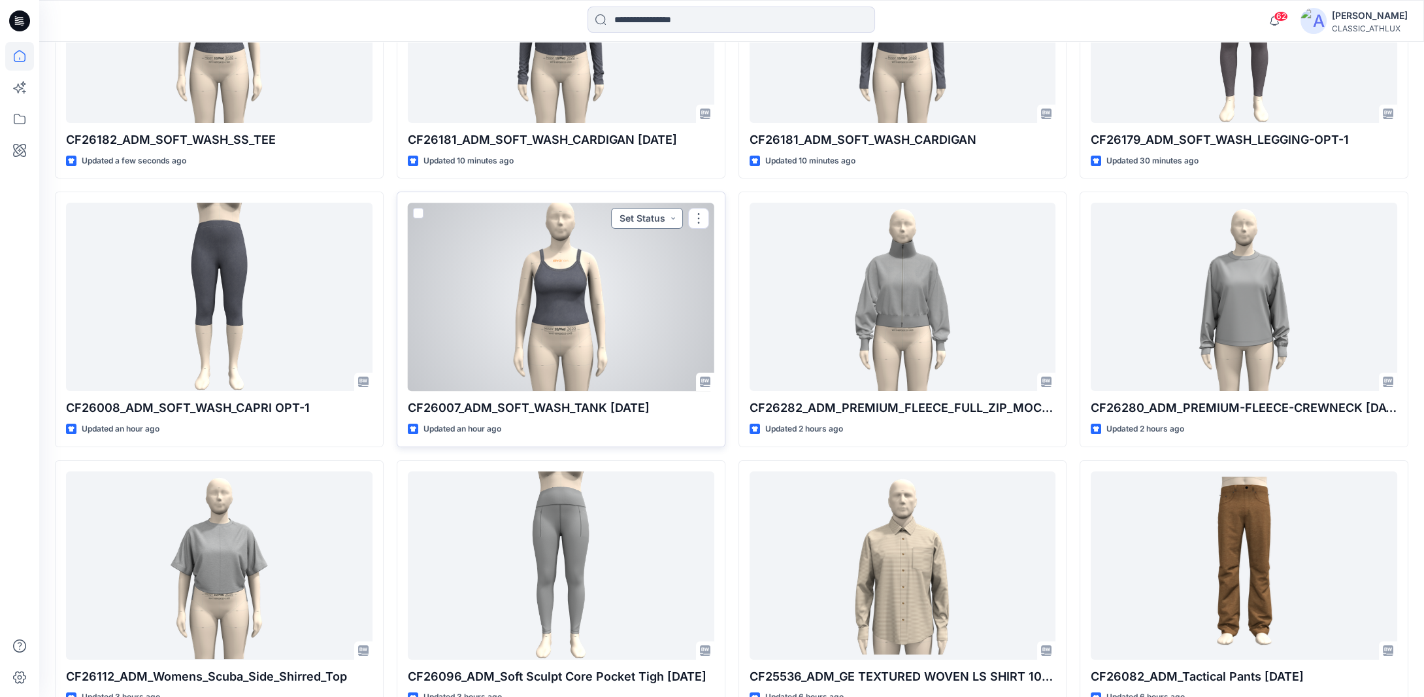
click at [671, 220] on button "Set Status" at bounding box center [647, 218] width 72 height 21
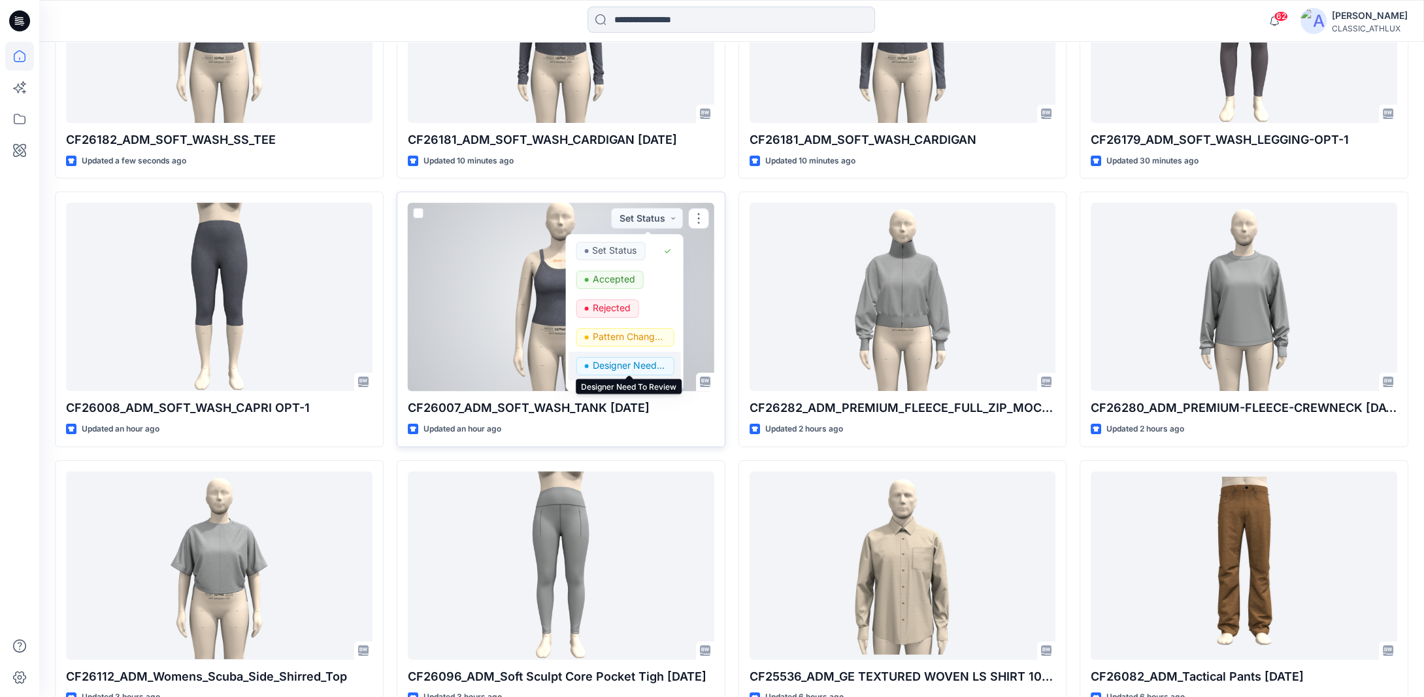
click at [612, 363] on p "Designer Need To Review" at bounding box center [628, 365] width 73 height 17
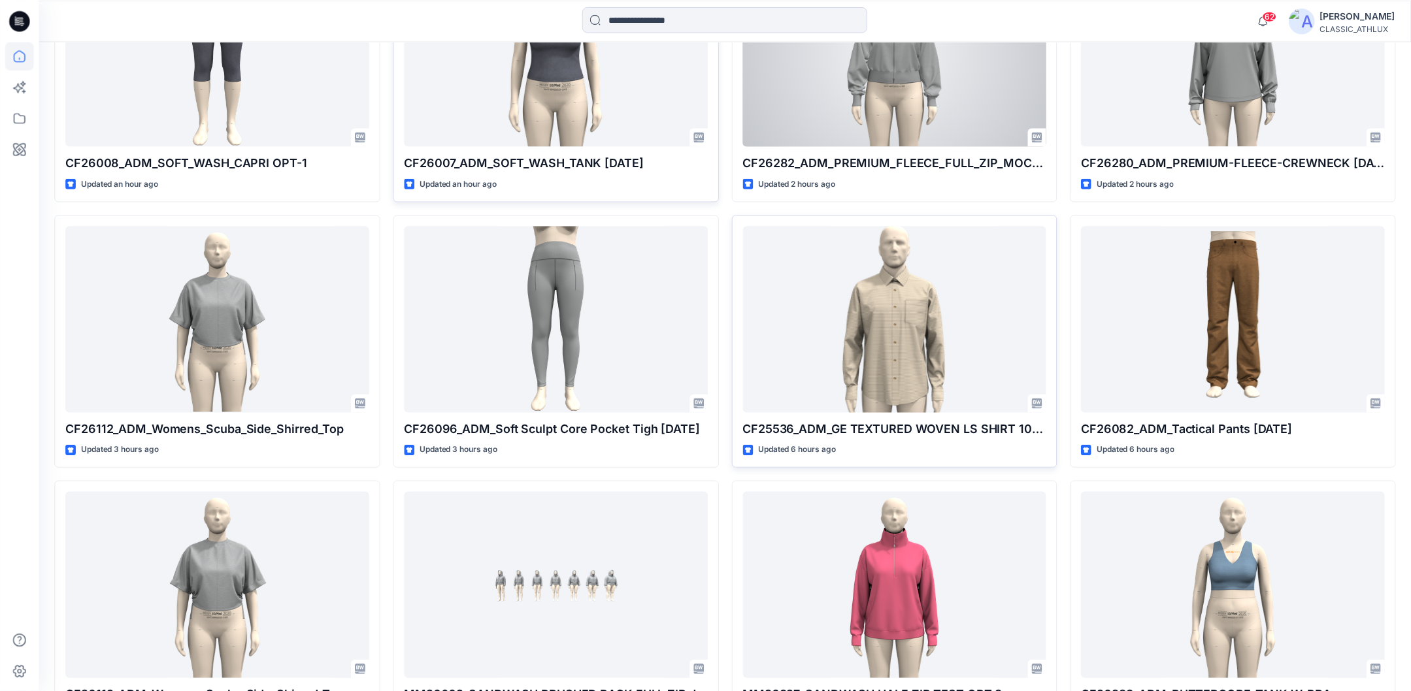
scroll to position [864, 0]
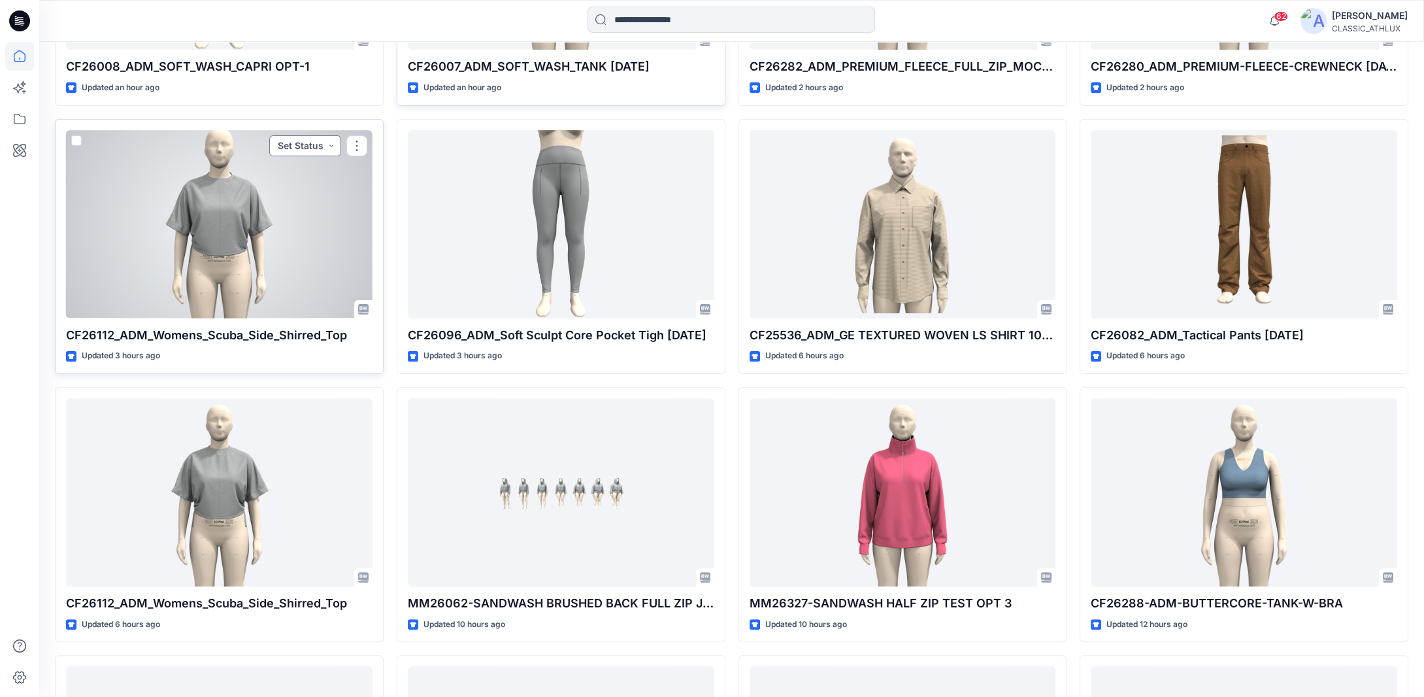
click at [330, 146] on button "Set Status" at bounding box center [305, 145] width 72 height 21
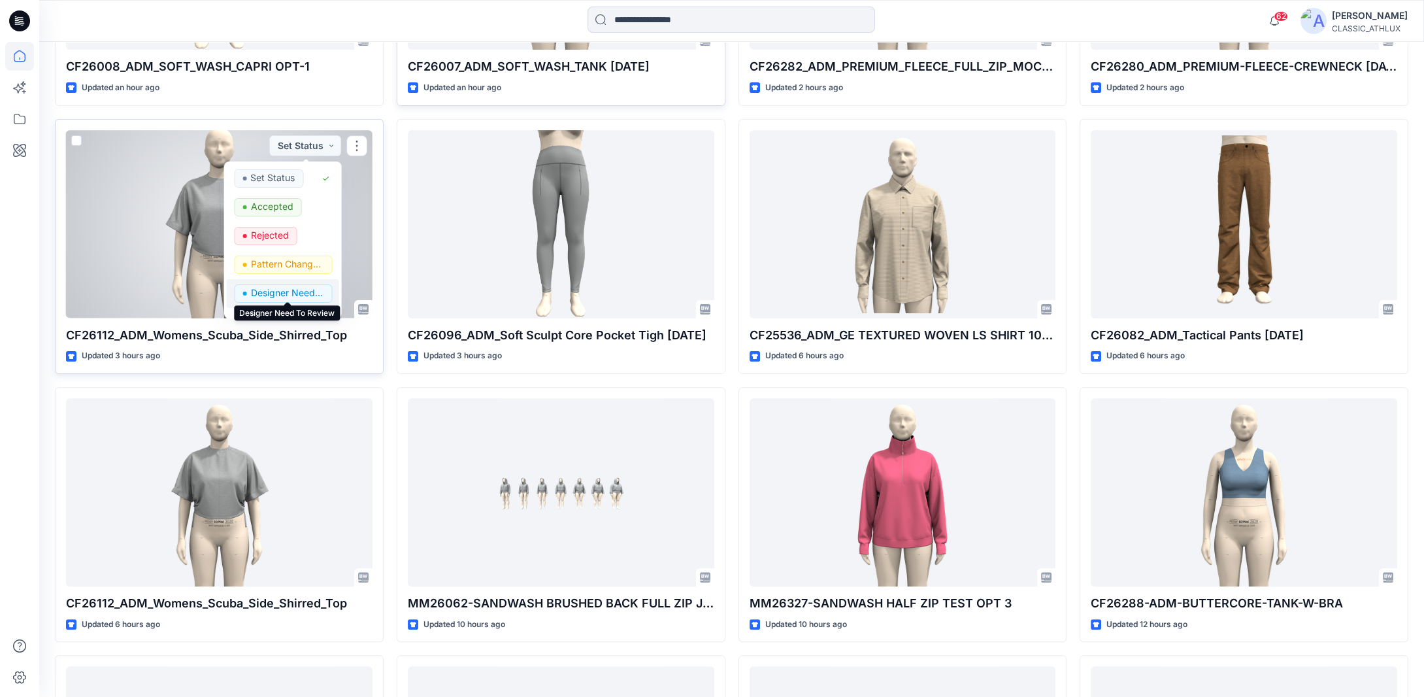
click at [277, 288] on p "Designer Need To Review" at bounding box center [286, 292] width 73 height 17
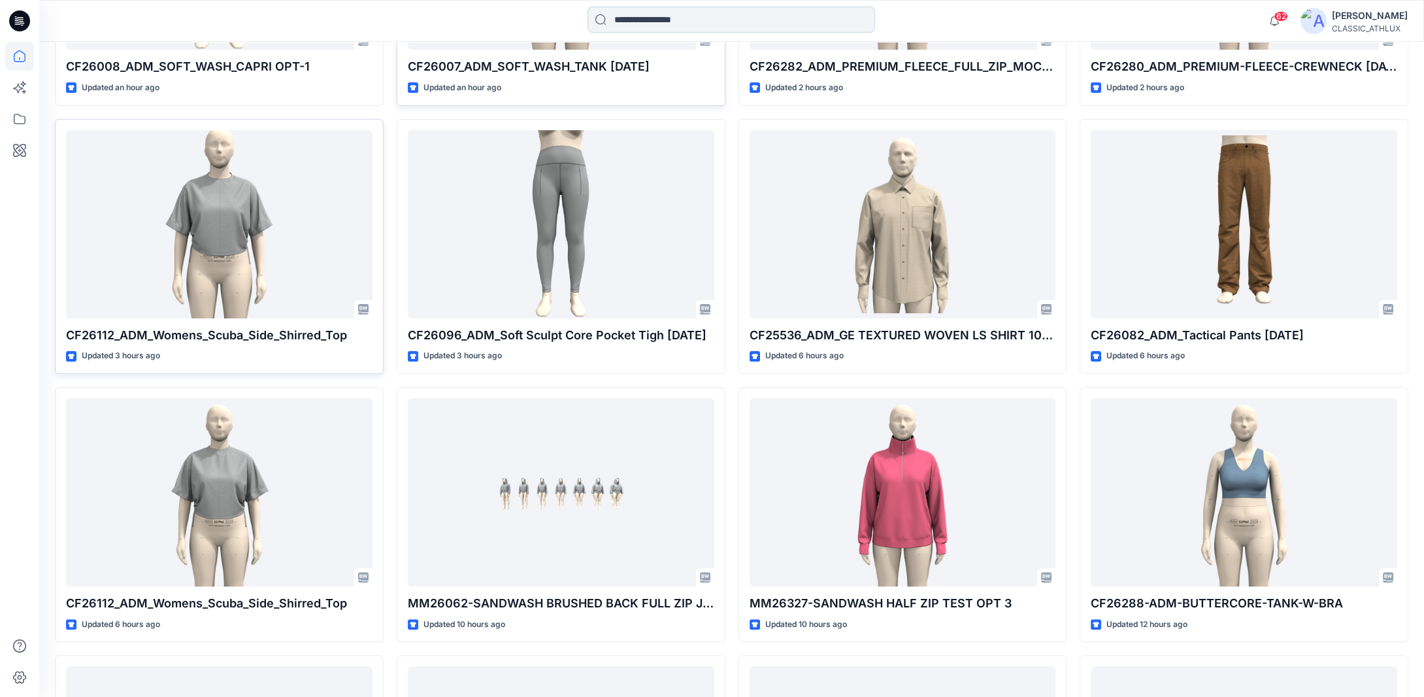
click at [641, 22] on input at bounding box center [731, 20] width 288 height 26
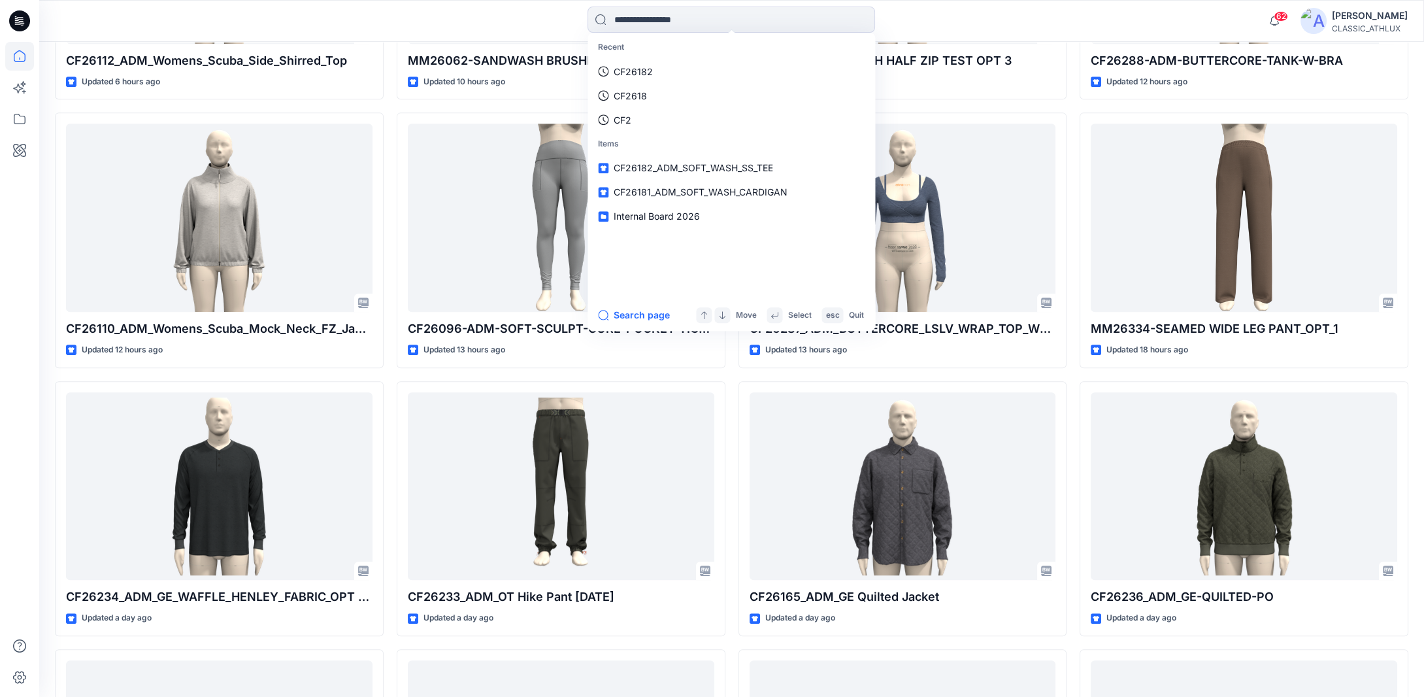
scroll to position [1860, 0]
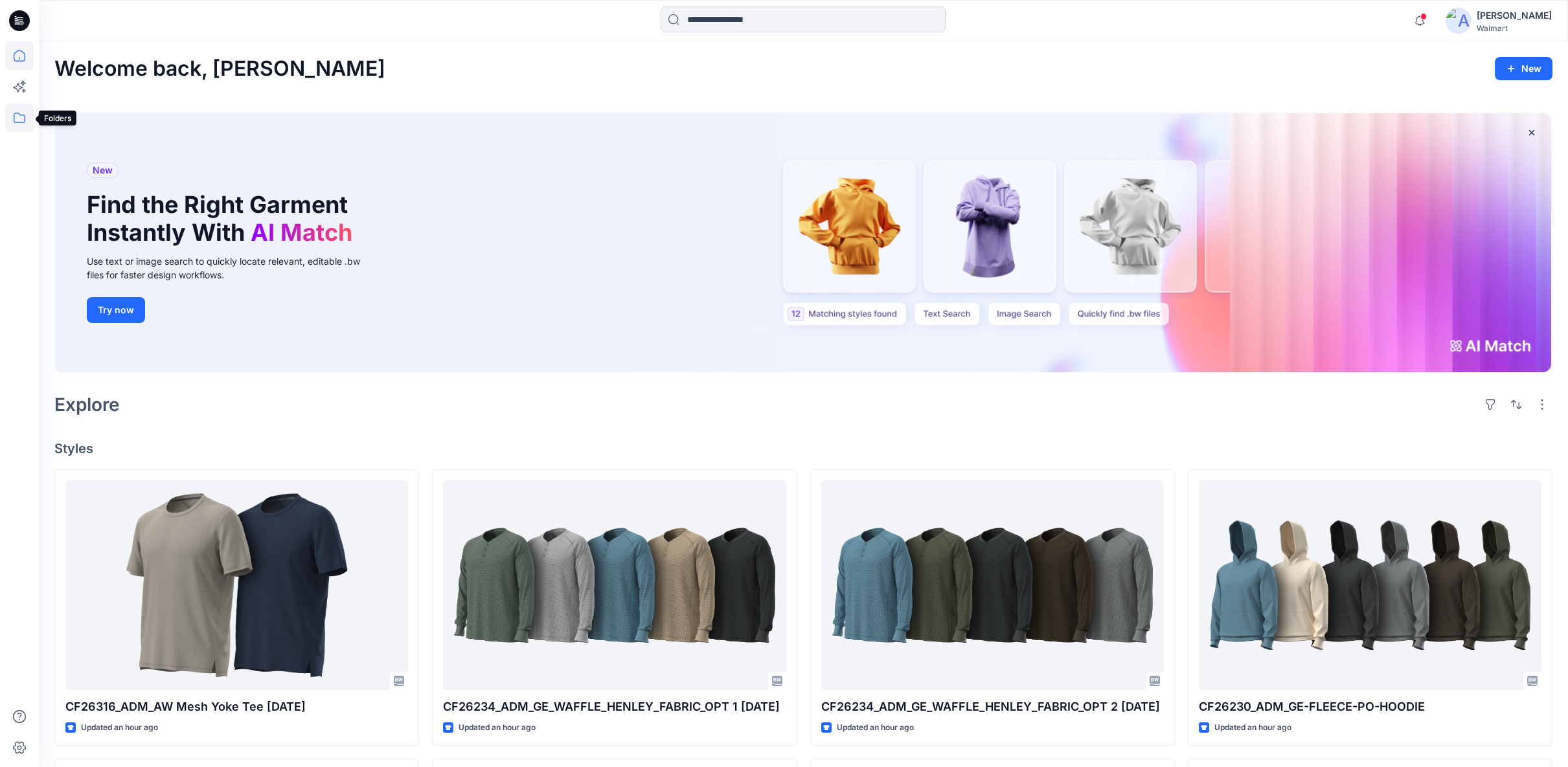
click at [18, 116] on icon at bounding box center [19, 118] width 29 height 29
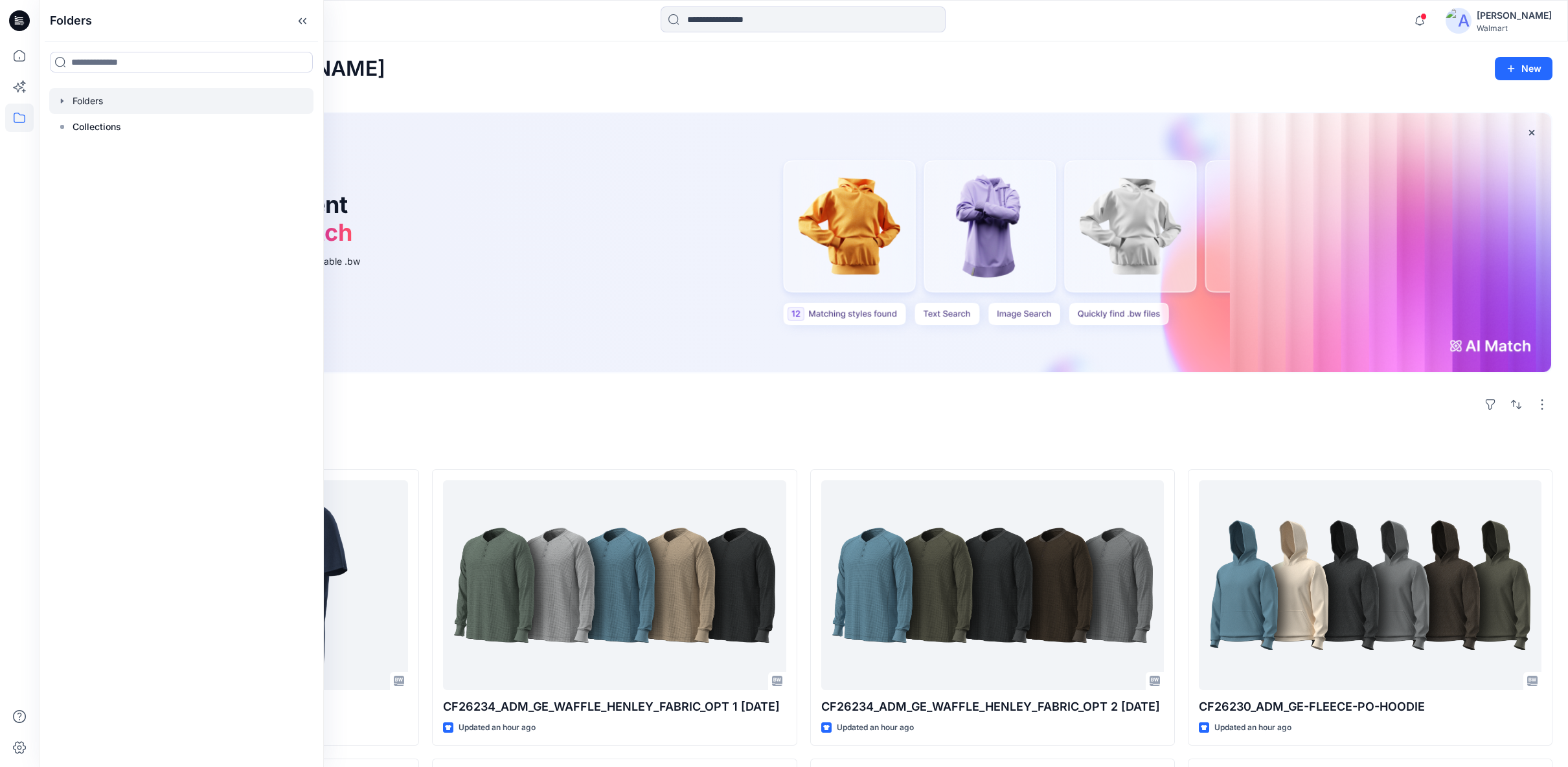
click at [61, 102] on icon "button" at bounding box center [62, 101] width 10 height 10
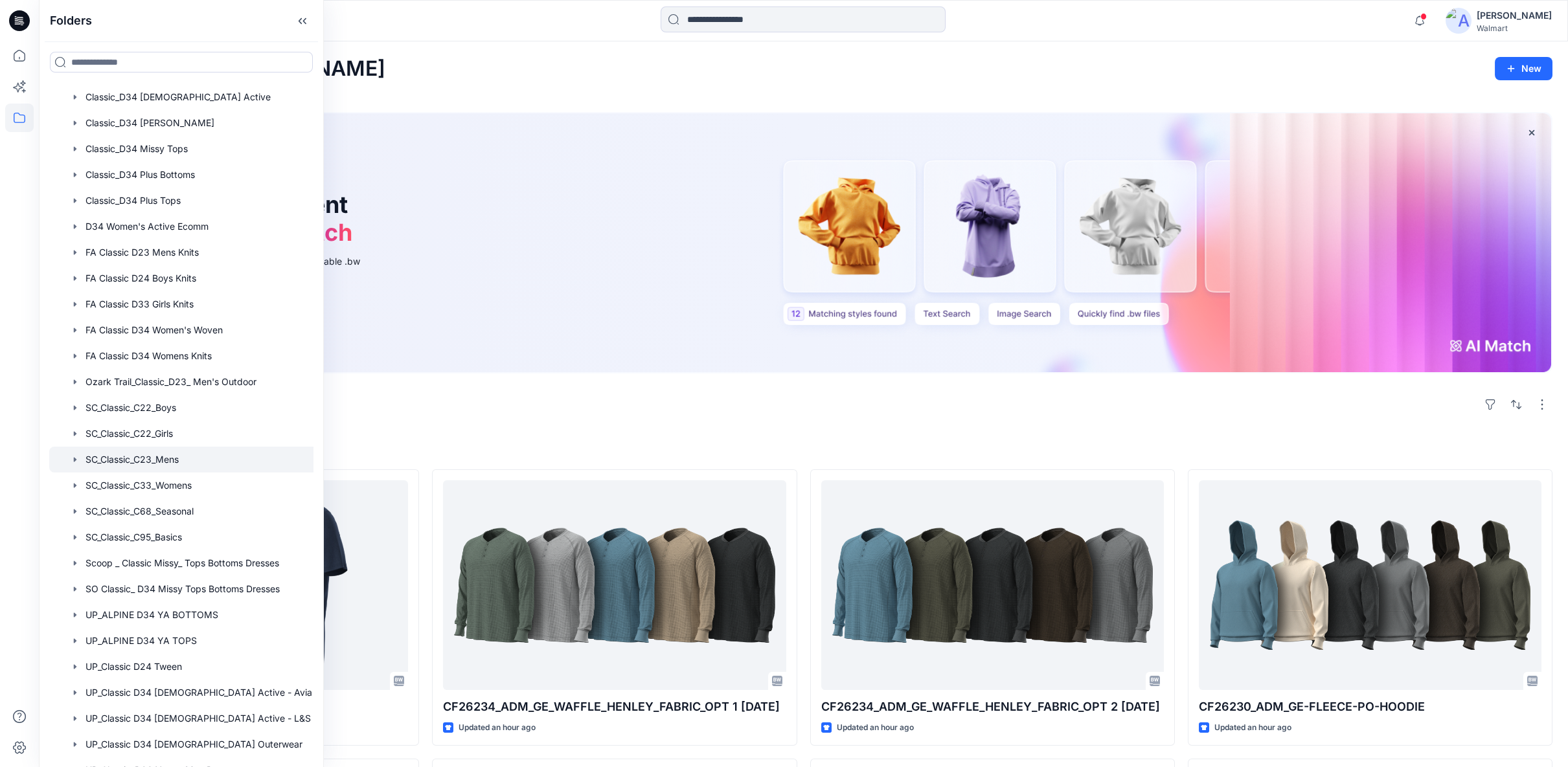
scroll to position [323, 0]
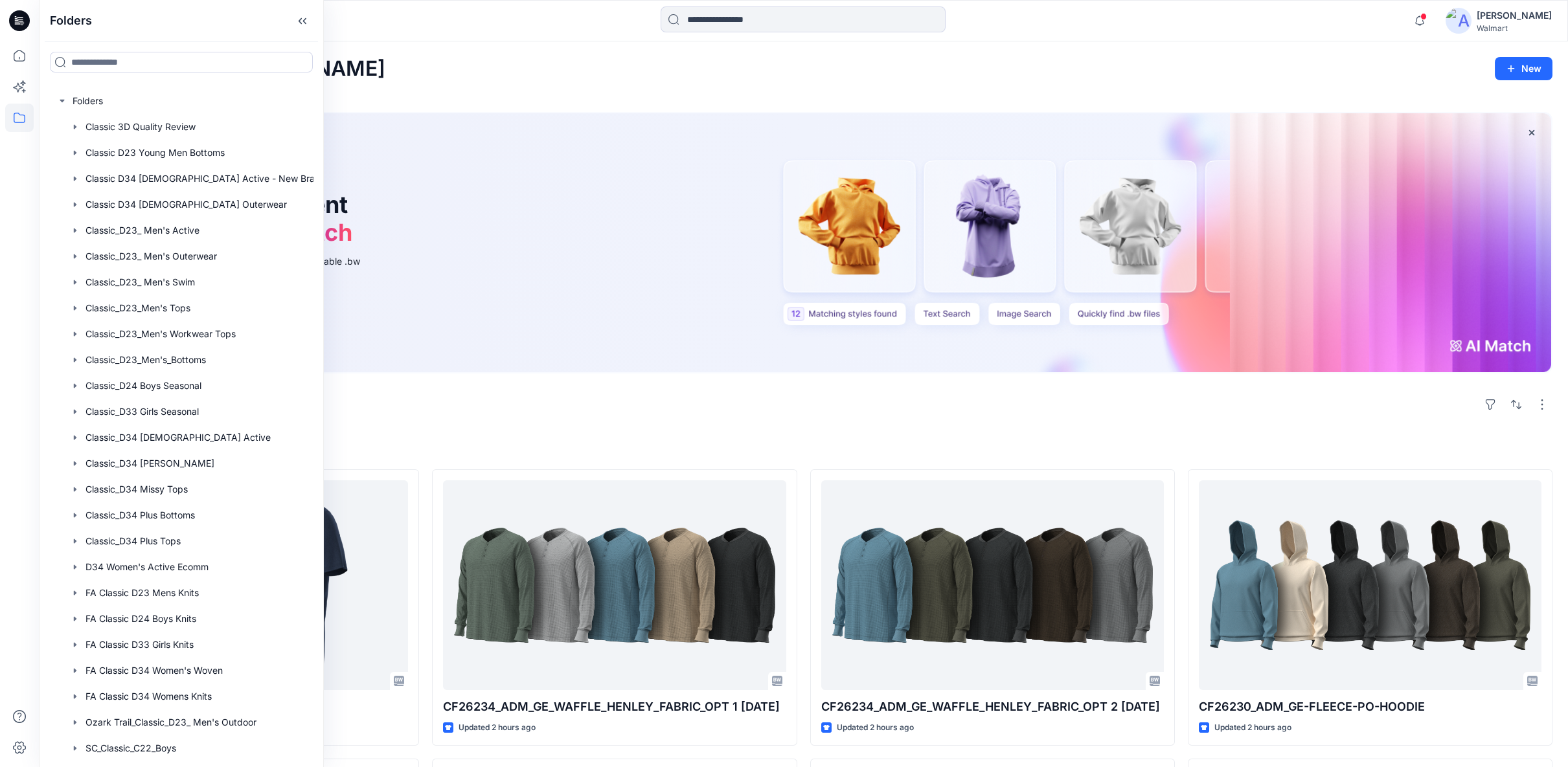
scroll to position [323, 0]
